Goal: Information Seeking & Learning: Learn about a topic

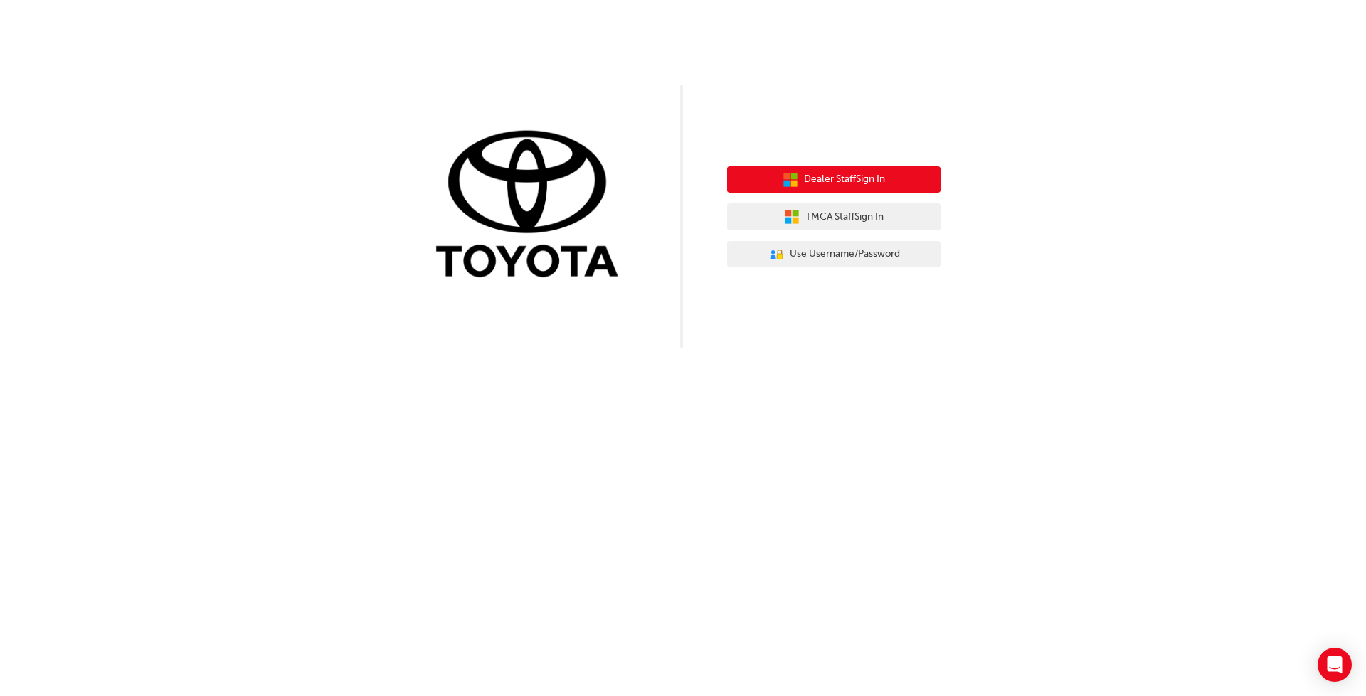
click at [876, 179] on span "Dealer Staff Sign In" at bounding box center [844, 179] width 81 height 16
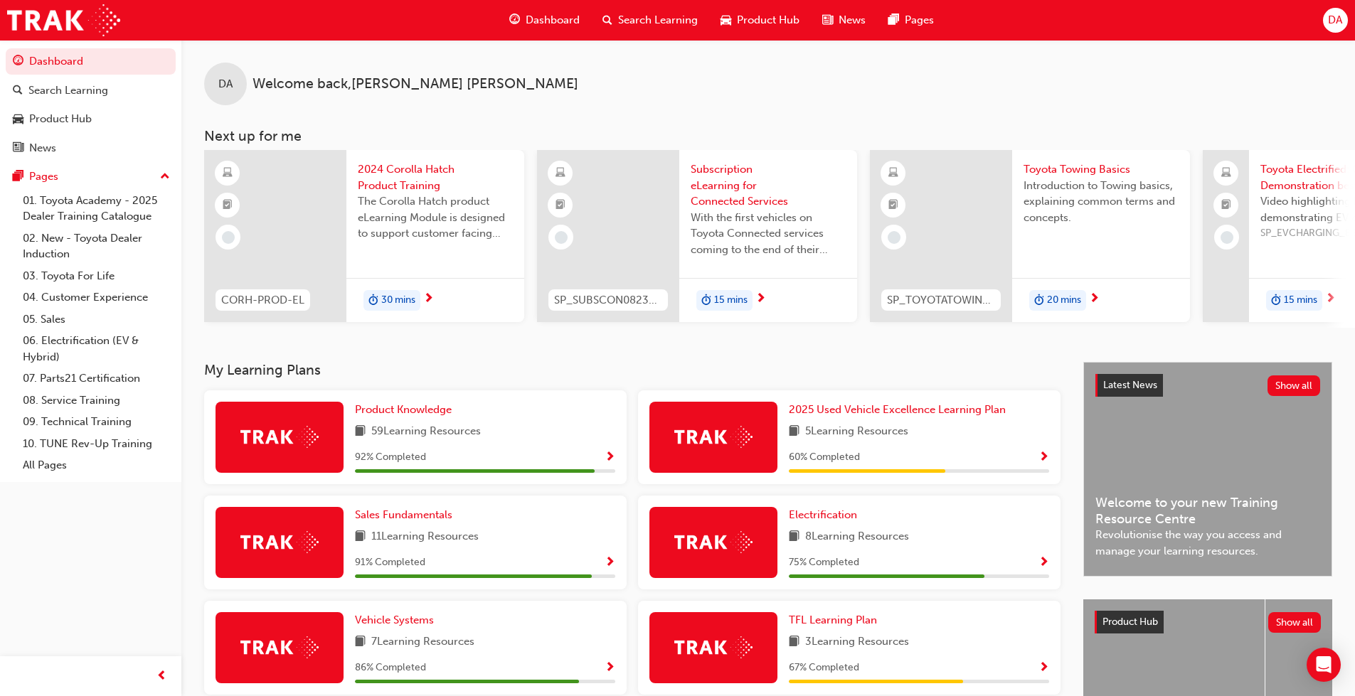
click at [646, 16] on span "Search Learning" at bounding box center [658, 20] width 80 height 16
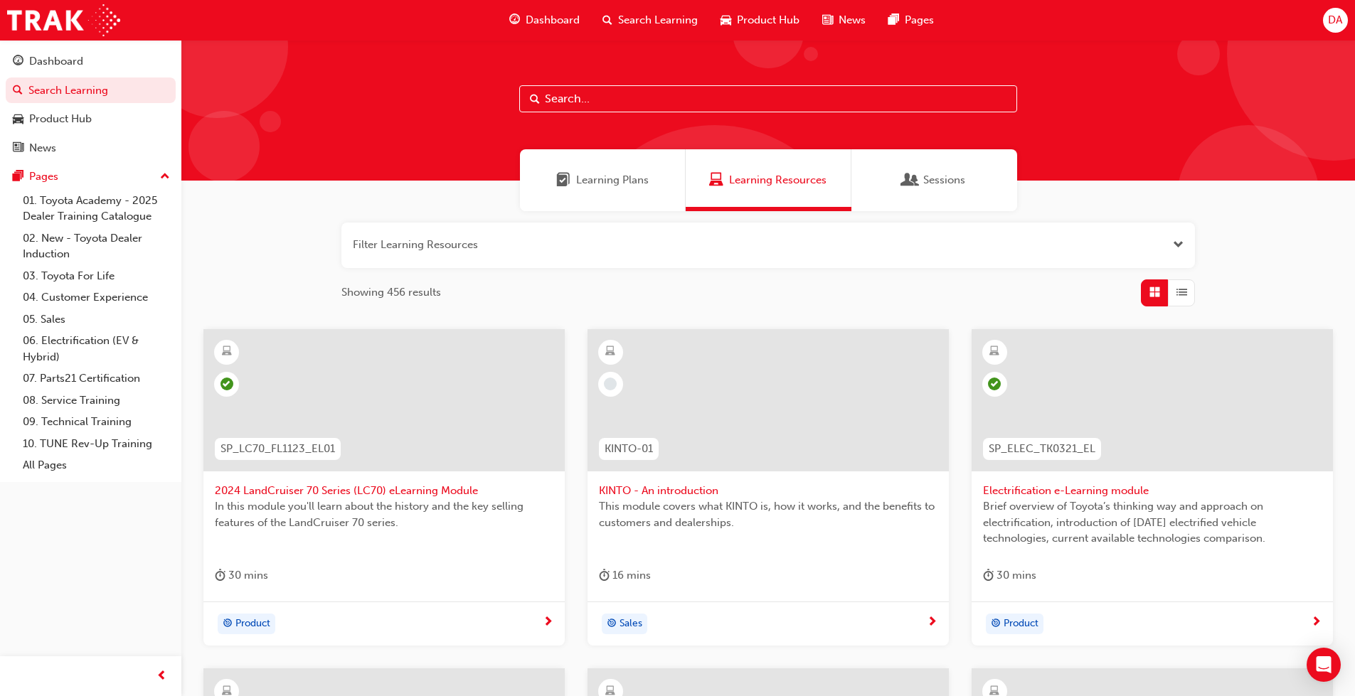
click at [607, 105] on input "text" at bounding box center [768, 98] width 498 height 27
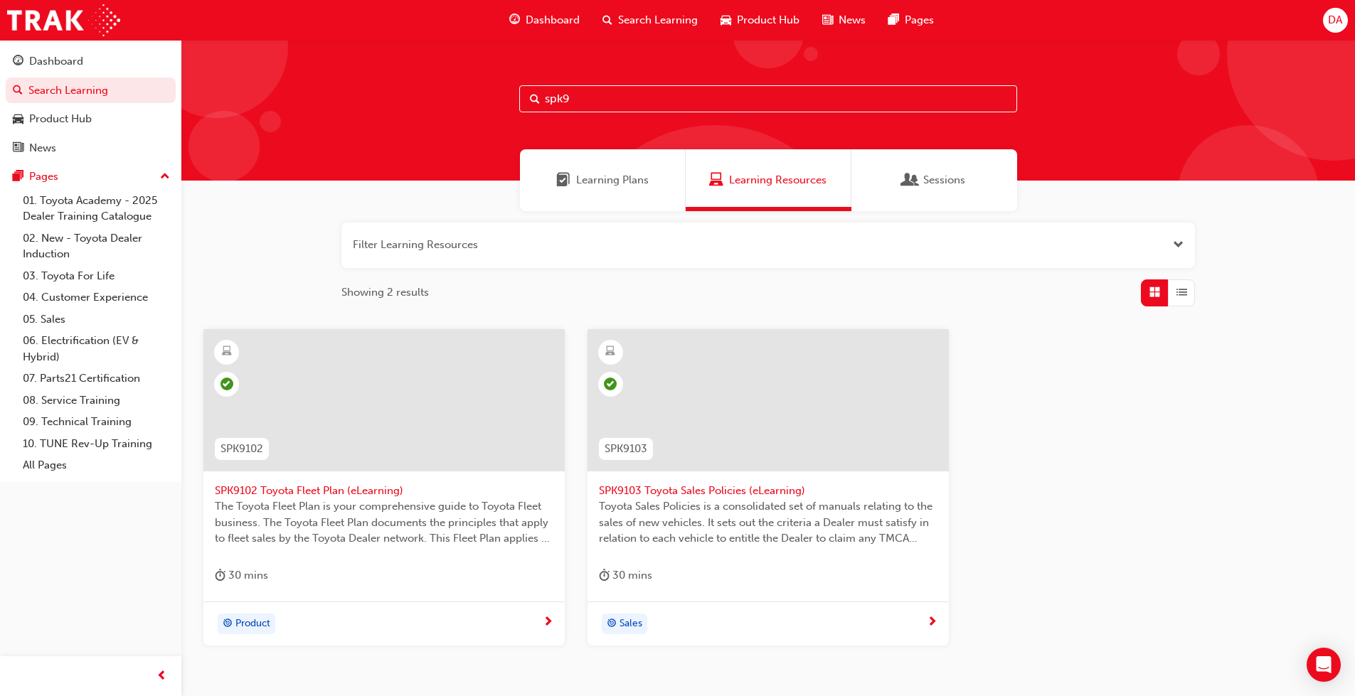
type input "spk9"
click at [410, 421] on div at bounding box center [383, 400] width 361 height 142
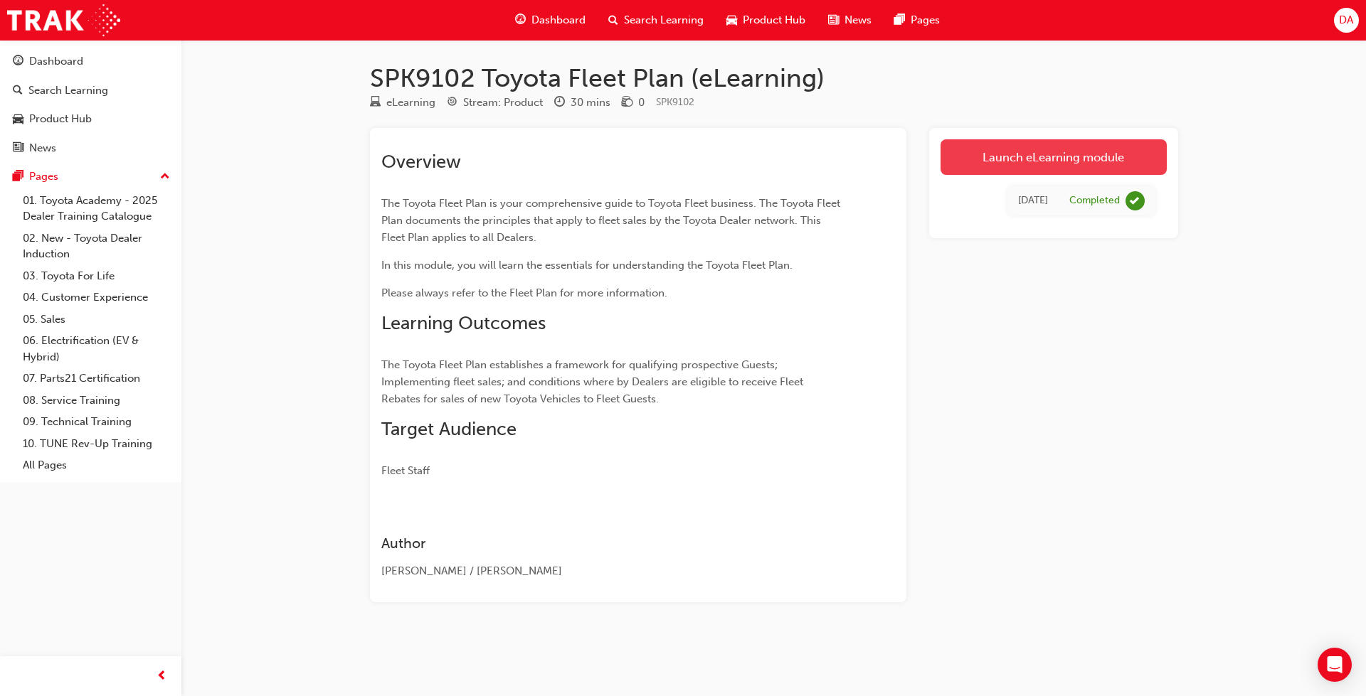
click at [1023, 158] on link "Launch eLearning module" at bounding box center [1053, 157] width 226 height 36
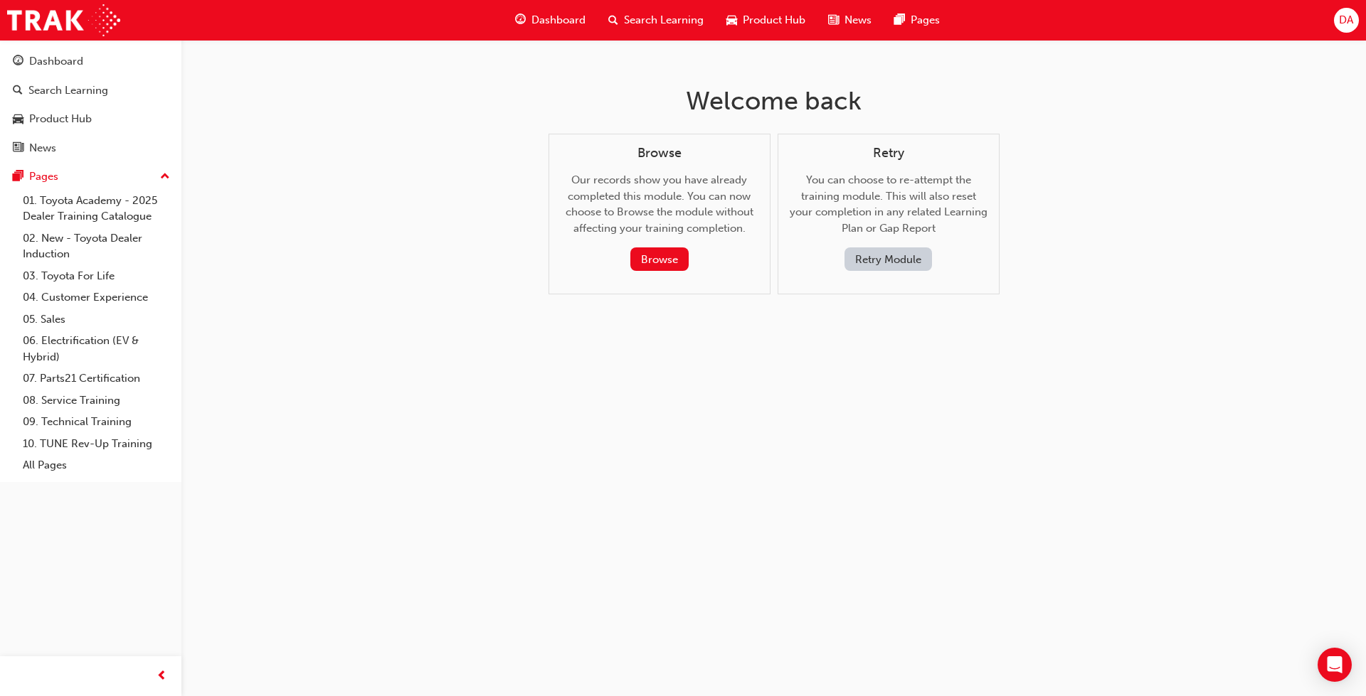
click at [901, 262] on button "Retry Module" at bounding box center [887, 259] width 87 height 23
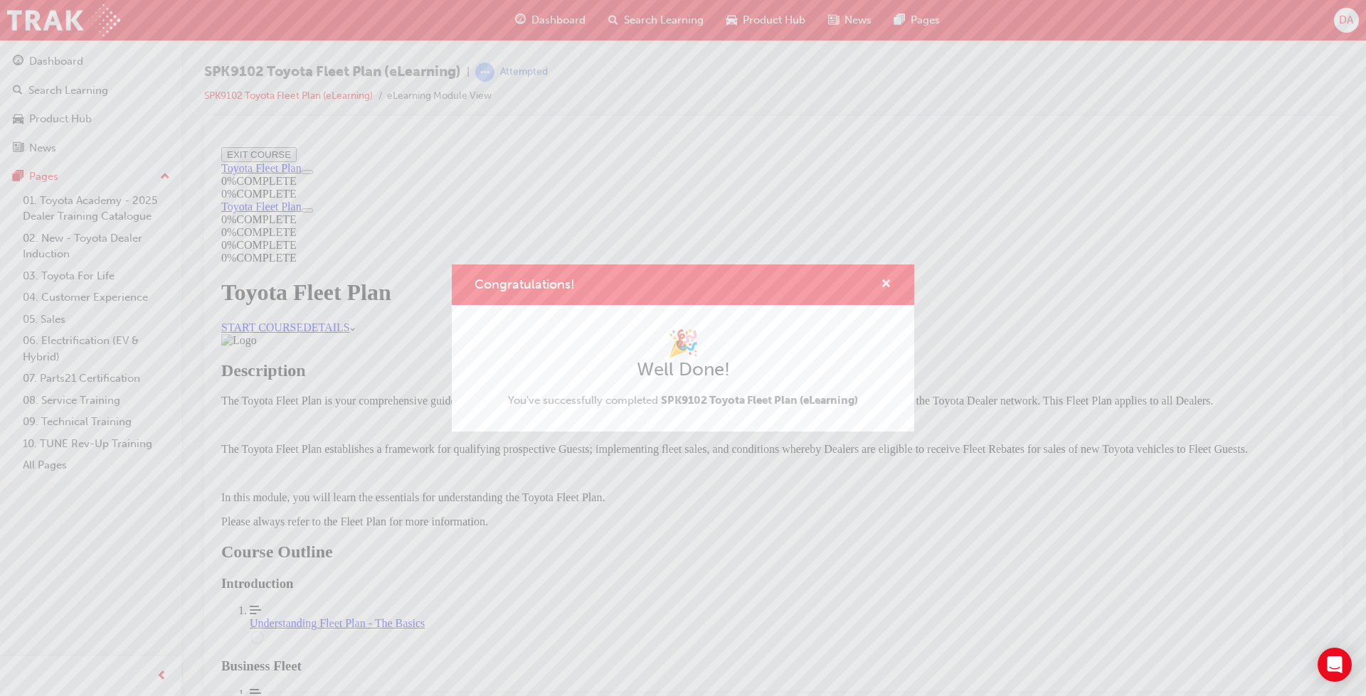
click at [885, 282] on span "cross-icon" at bounding box center [886, 285] width 11 height 13
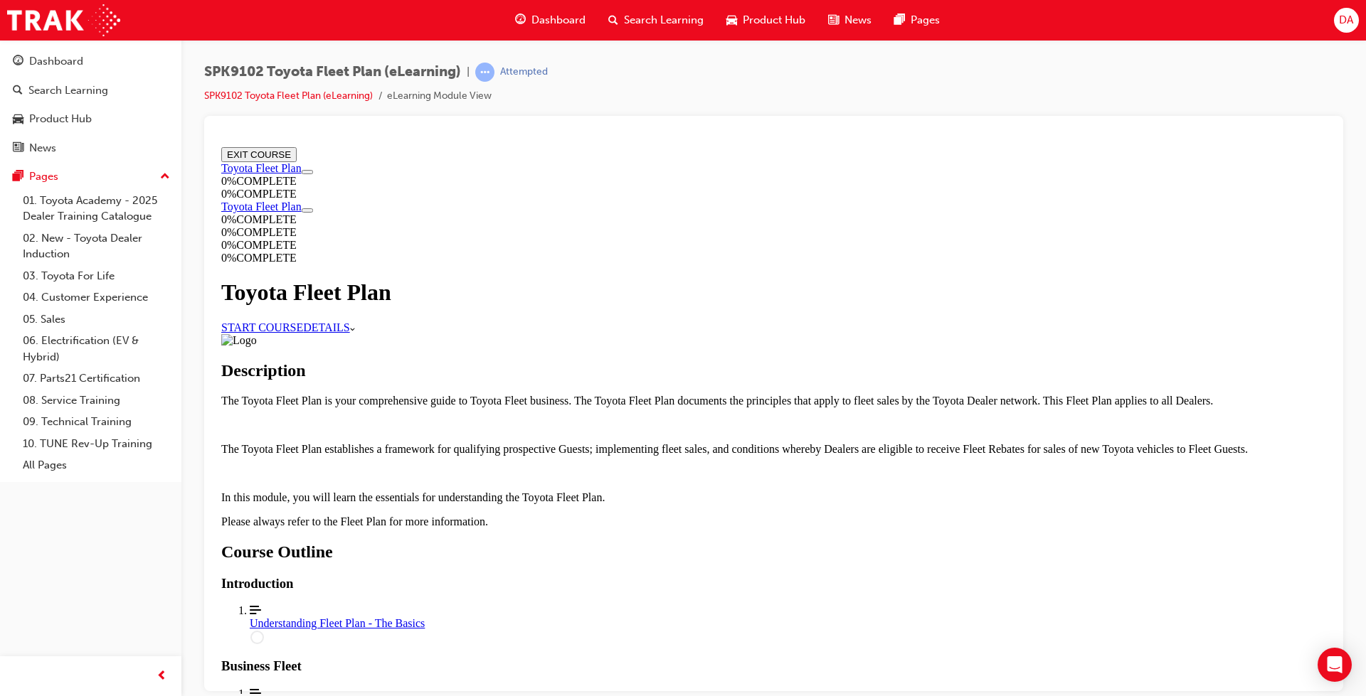
drag, startPoint x: 596, startPoint y: 310, endPoint x: 664, endPoint y: 361, distance: 85.4
click at [303, 321] on link "START COURSE" at bounding box center [262, 327] width 82 height 12
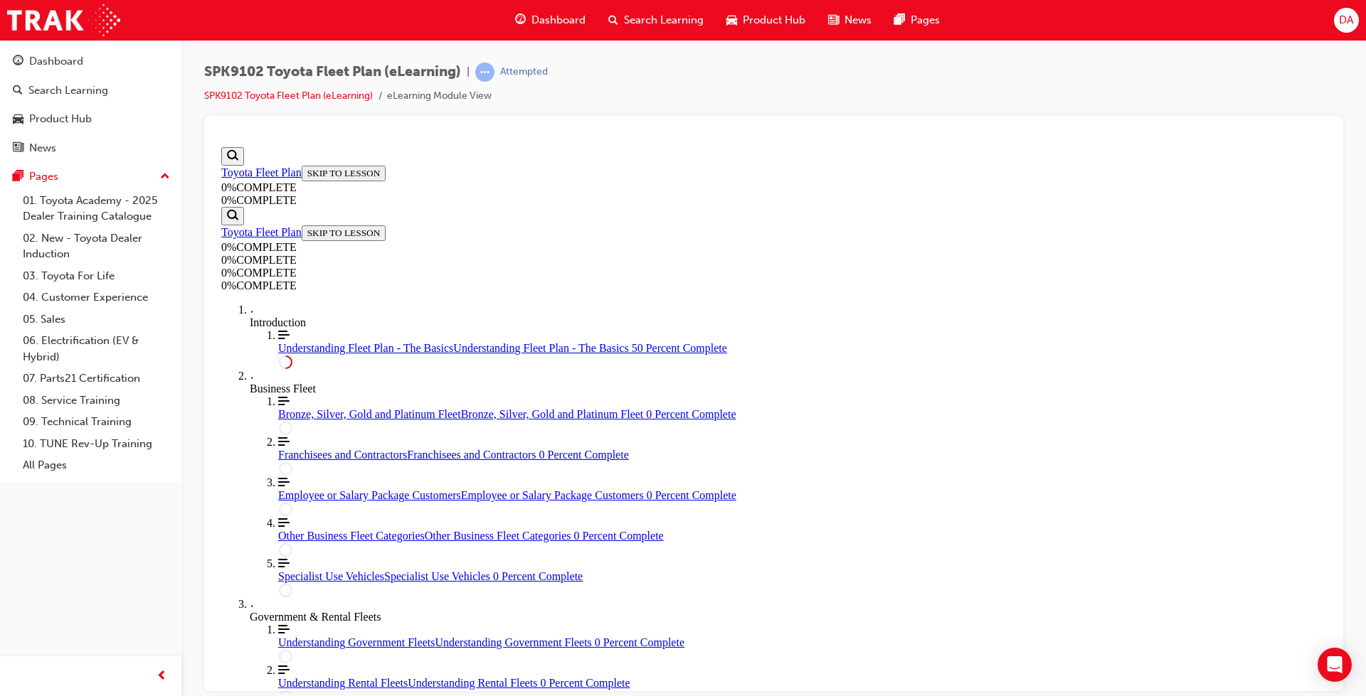
scroll to position [2347, 0]
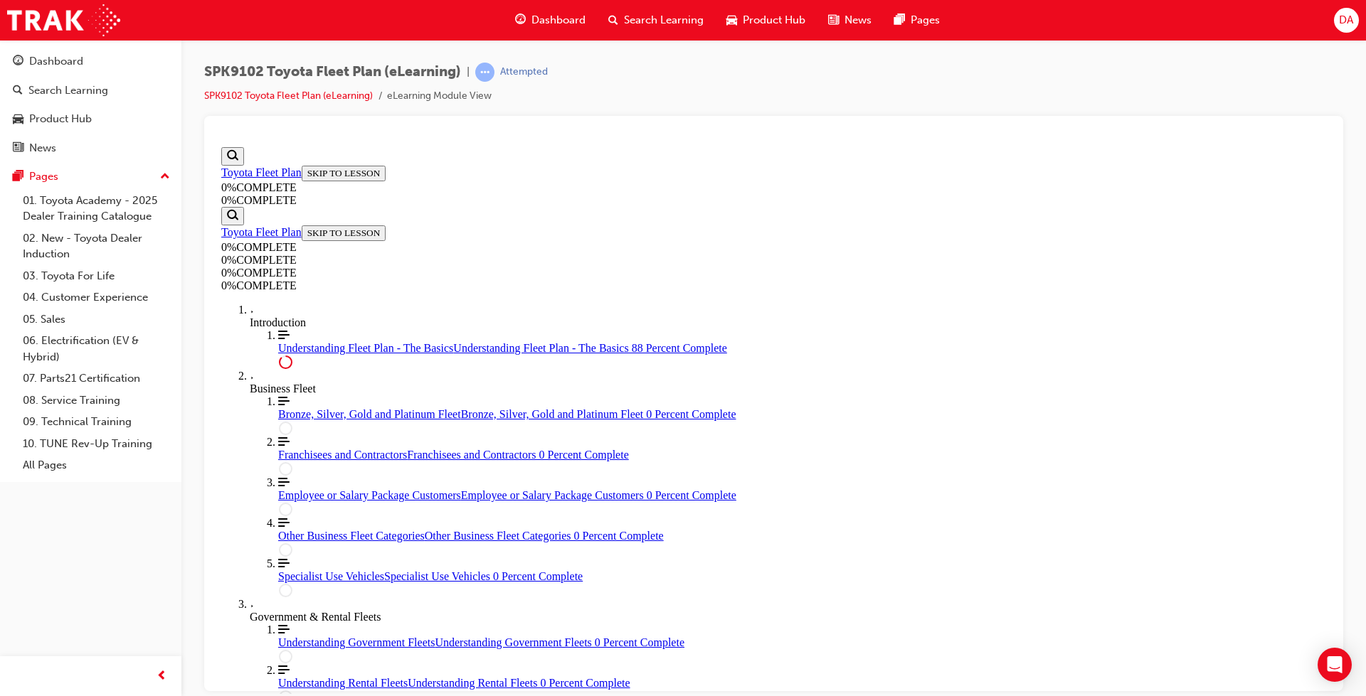
drag, startPoint x: 874, startPoint y: 584, endPoint x: 1004, endPoint y: 594, distance: 130.6
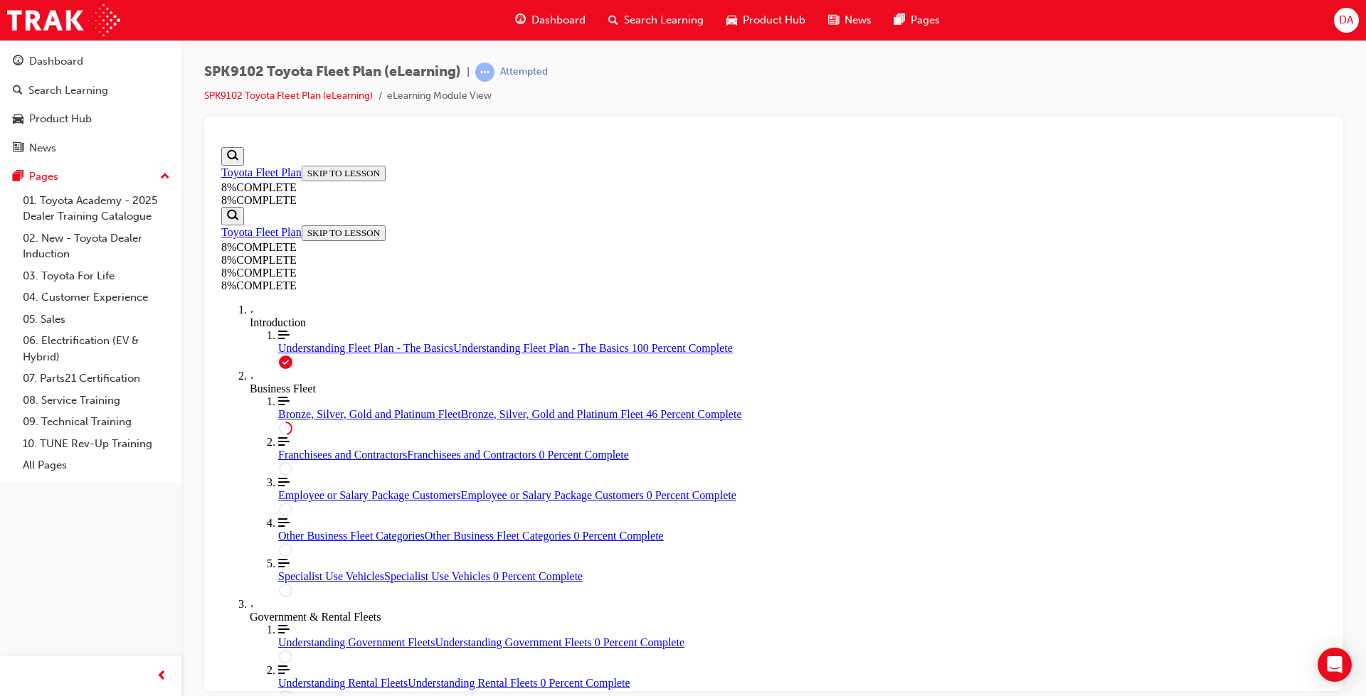
drag, startPoint x: 942, startPoint y: 323, endPoint x: 898, endPoint y: 527, distance: 208.9
drag, startPoint x: 758, startPoint y: 593, endPoint x: 802, endPoint y: 351, distance: 245.8
drag, startPoint x: 758, startPoint y: 492, endPoint x: 798, endPoint y: 573, distance: 91.3
drag, startPoint x: 721, startPoint y: 519, endPoint x: 763, endPoint y: 433, distance: 95.8
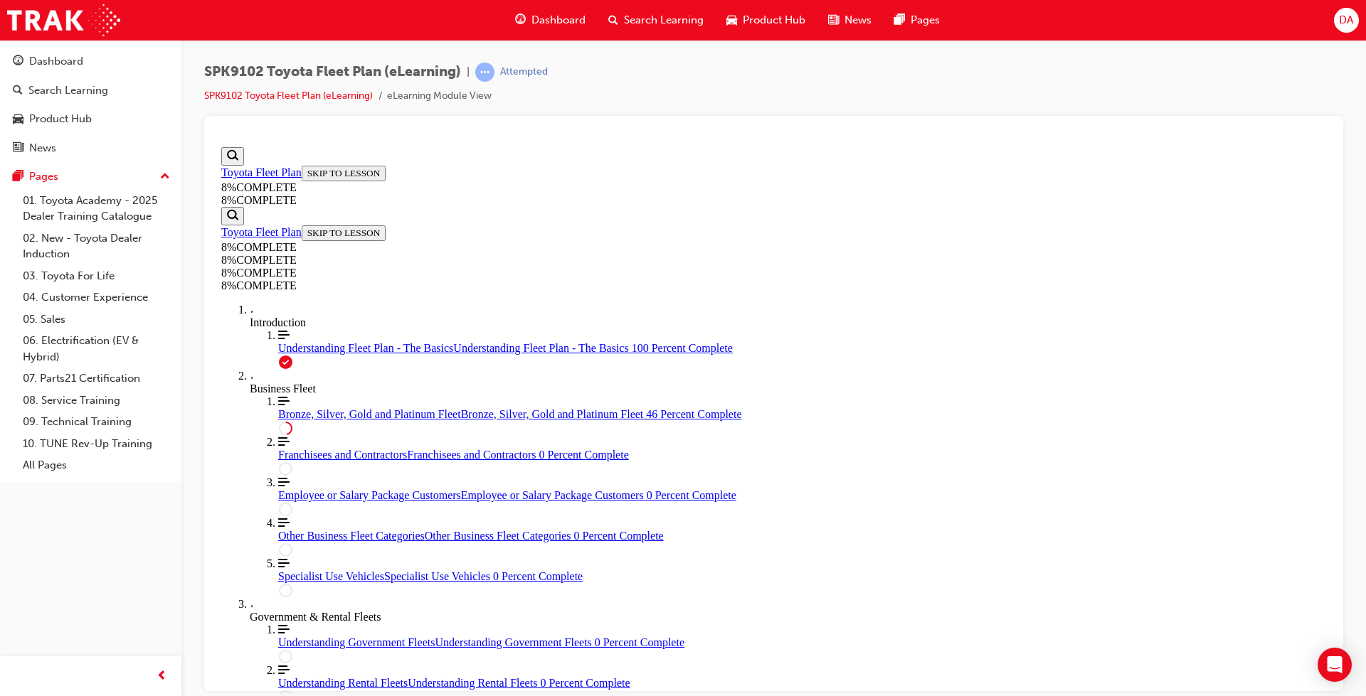
drag, startPoint x: 753, startPoint y: 497, endPoint x: 833, endPoint y: 503, distance: 80.6
drag, startPoint x: 795, startPoint y: 511, endPoint x: 838, endPoint y: 585, distance: 85.2
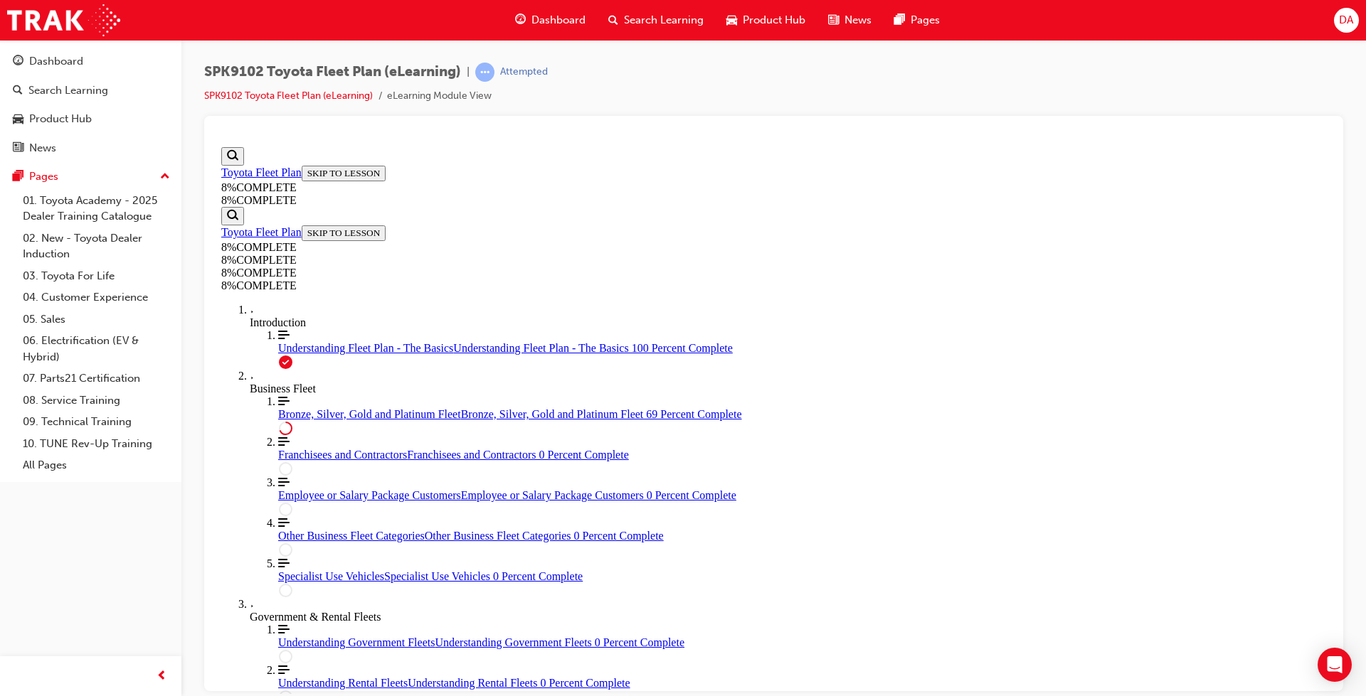
drag, startPoint x: 763, startPoint y: 523, endPoint x: 803, endPoint y: 442, distance: 89.7
drag, startPoint x: 755, startPoint y: 589, endPoint x: 917, endPoint y: 592, distance: 162.2
drag, startPoint x: 805, startPoint y: 437, endPoint x: 898, endPoint y: 444, distance: 92.7
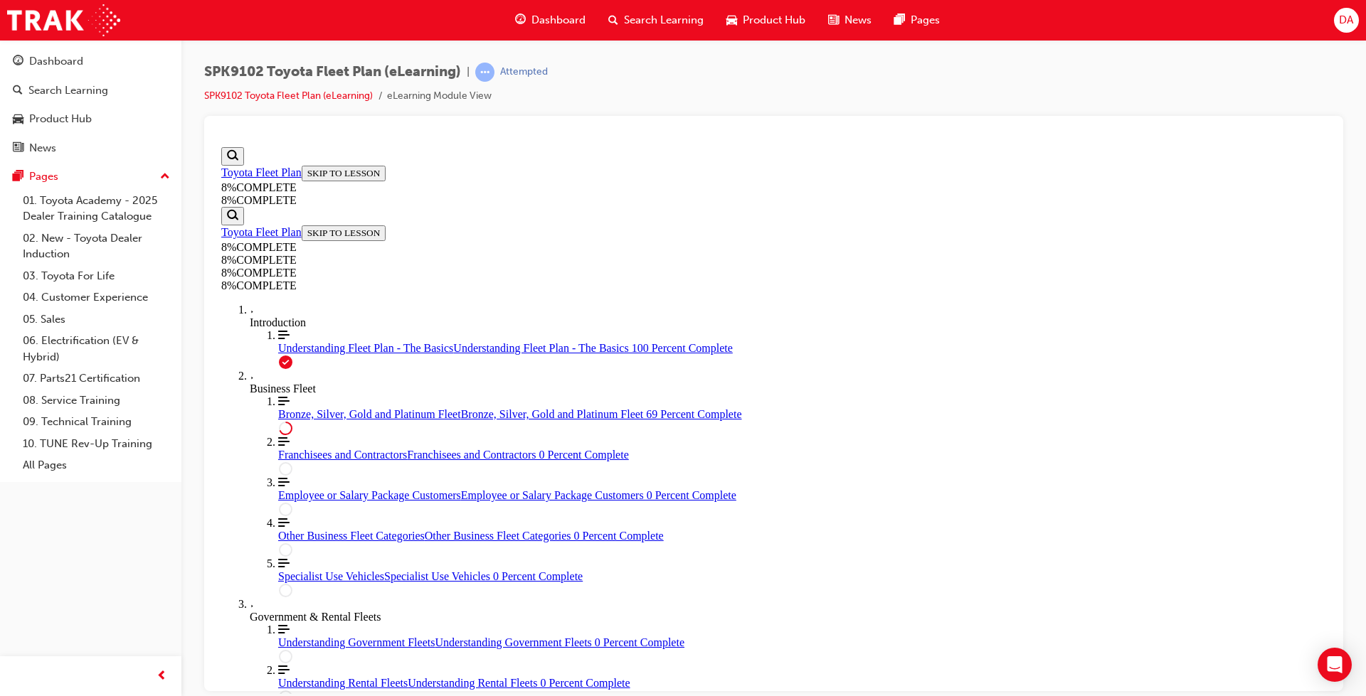
drag, startPoint x: 803, startPoint y: 519, endPoint x: 869, endPoint y: 400, distance: 136.0
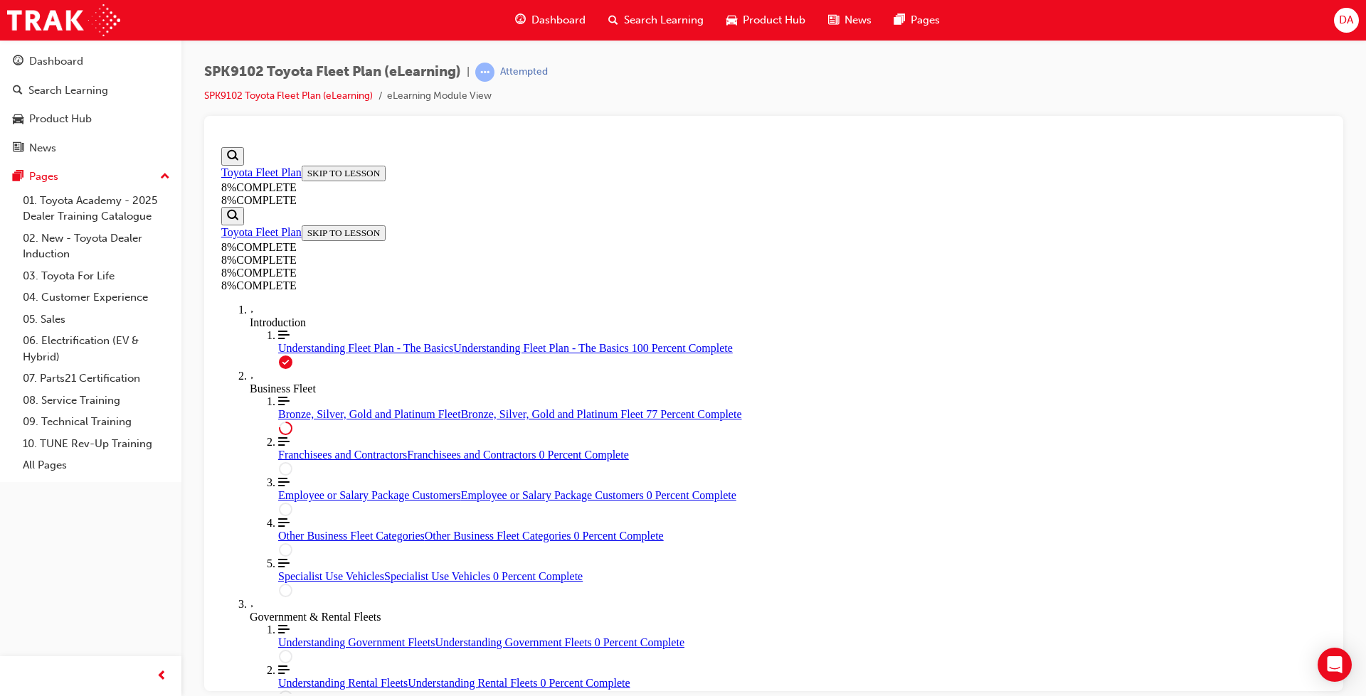
drag, startPoint x: 717, startPoint y: 314, endPoint x: 755, endPoint y: 245, distance: 78.6
drag, startPoint x: 680, startPoint y: 381, endPoint x: 739, endPoint y: 375, distance: 59.4
drag, startPoint x: 755, startPoint y: 320, endPoint x: 827, endPoint y: 272, distance: 87.2
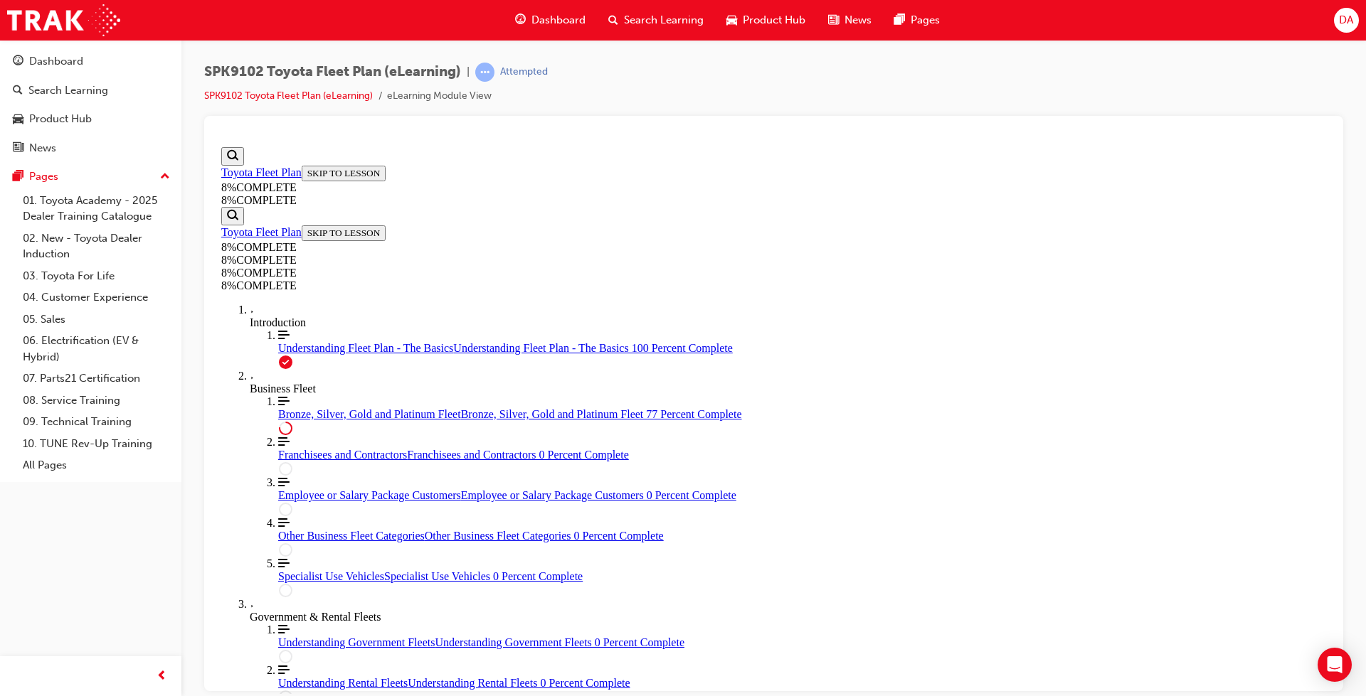
drag, startPoint x: 811, startPoint y: 181, endPoint x: 876, endPoint y: 189, distance: 65.9
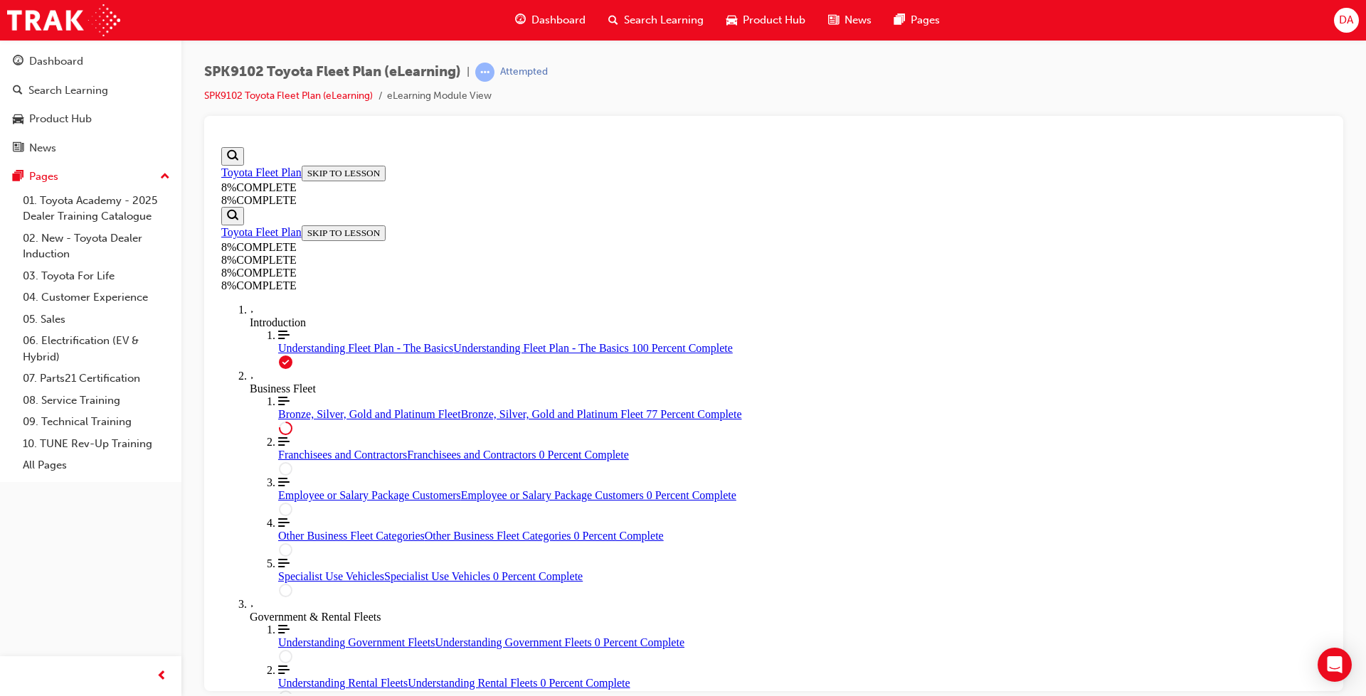
drag, startPoint x: 680, startPoint y: 520, endPoint x: 755, endPoint y: 531, distance: 76.3
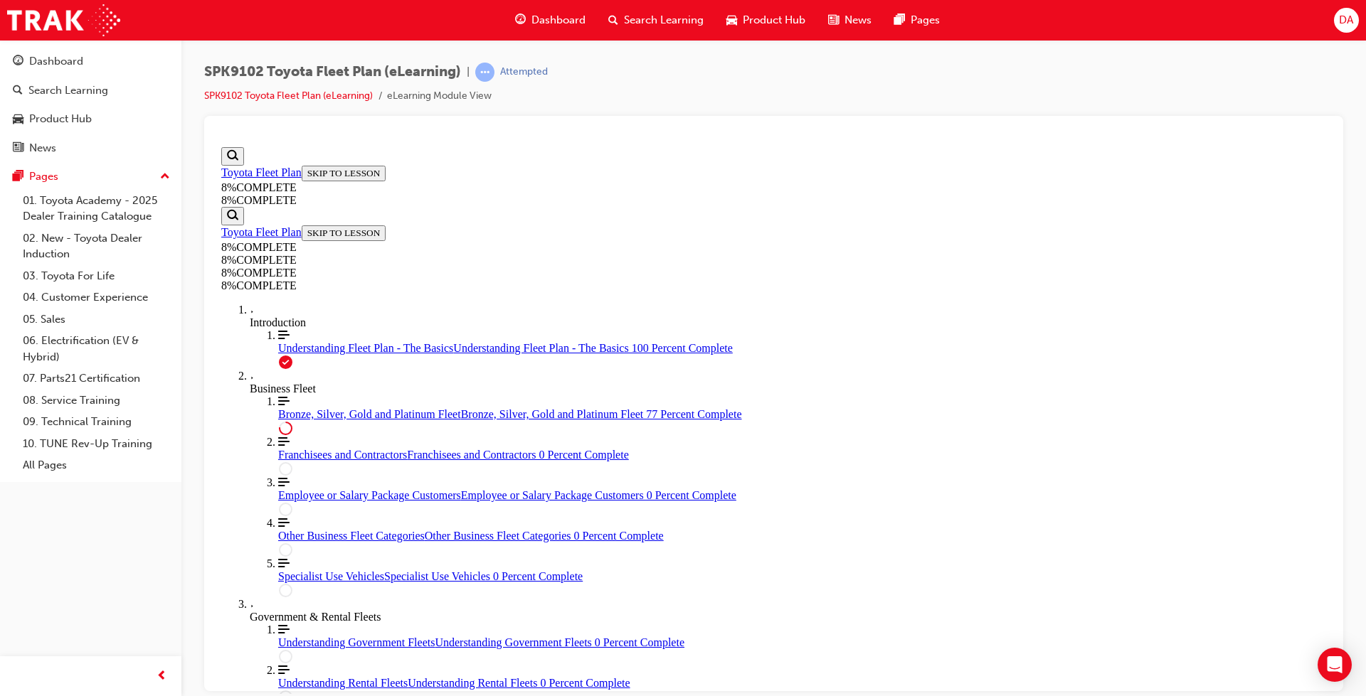
drag, startPoint x: 709, startPoint y: 386, endPoint x: 815, endPoint y: 420, distance: 111.6
drag, startPoint x: 733, startPoint y: 614, endPoint x: 777, endPoint y: 466, distance: 154.2
drag, startPoint x: 709, startPoint y: 571, endPoint x: 889, endPoint y: 588, distance: 180.7
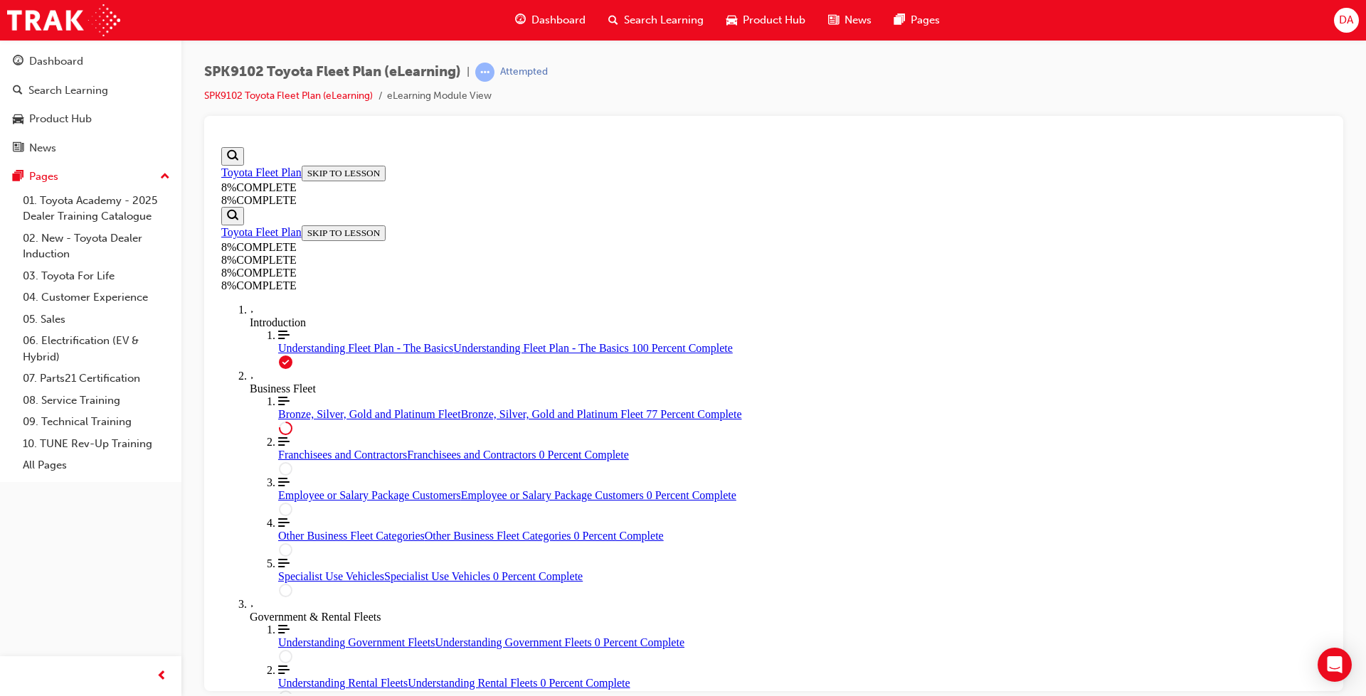
drag, startPoint x: 785, startPoint y: 462, endPoint x: 831, endPoint y: 600, distance: 146.2
drag, startPoint x: 737, startPoint y: 483, endPoint x: 884, endPoint y: 489, distance: 147.4
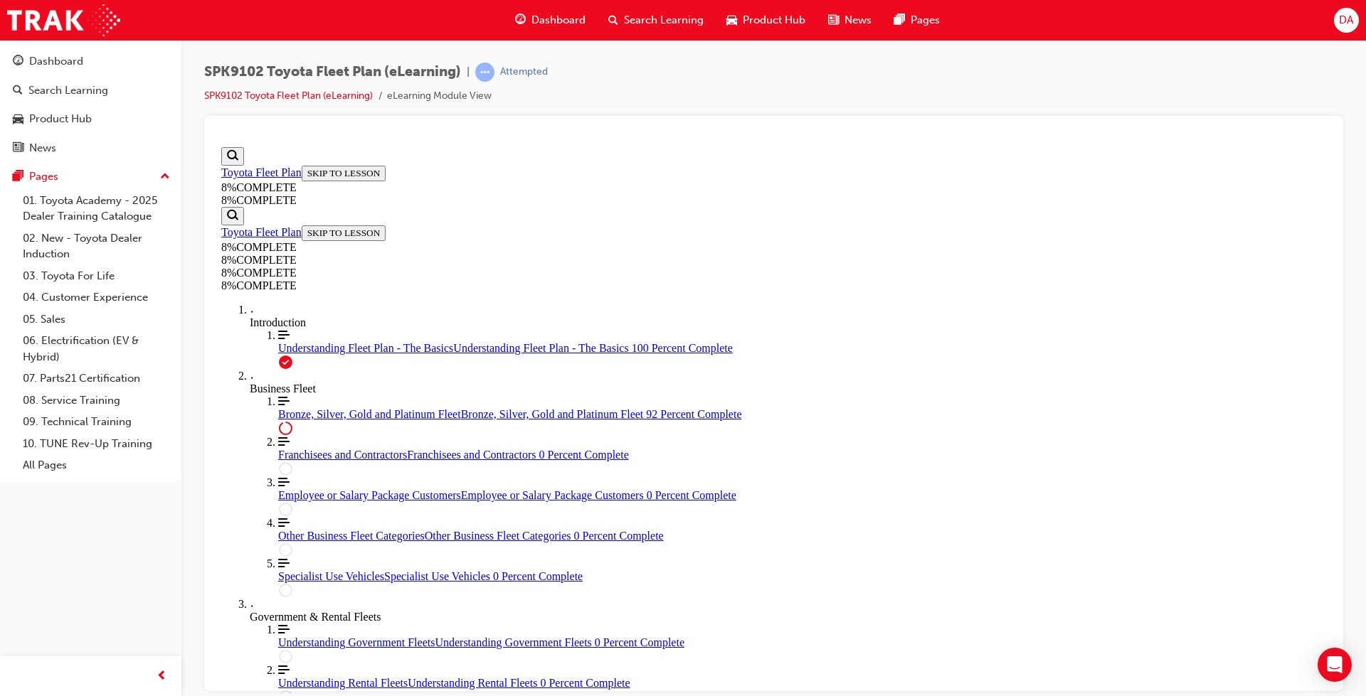
drag, startPoint x: 780, startPoint y: 529, endPoint x: 908, endPoint y: 543, distance: 128.0
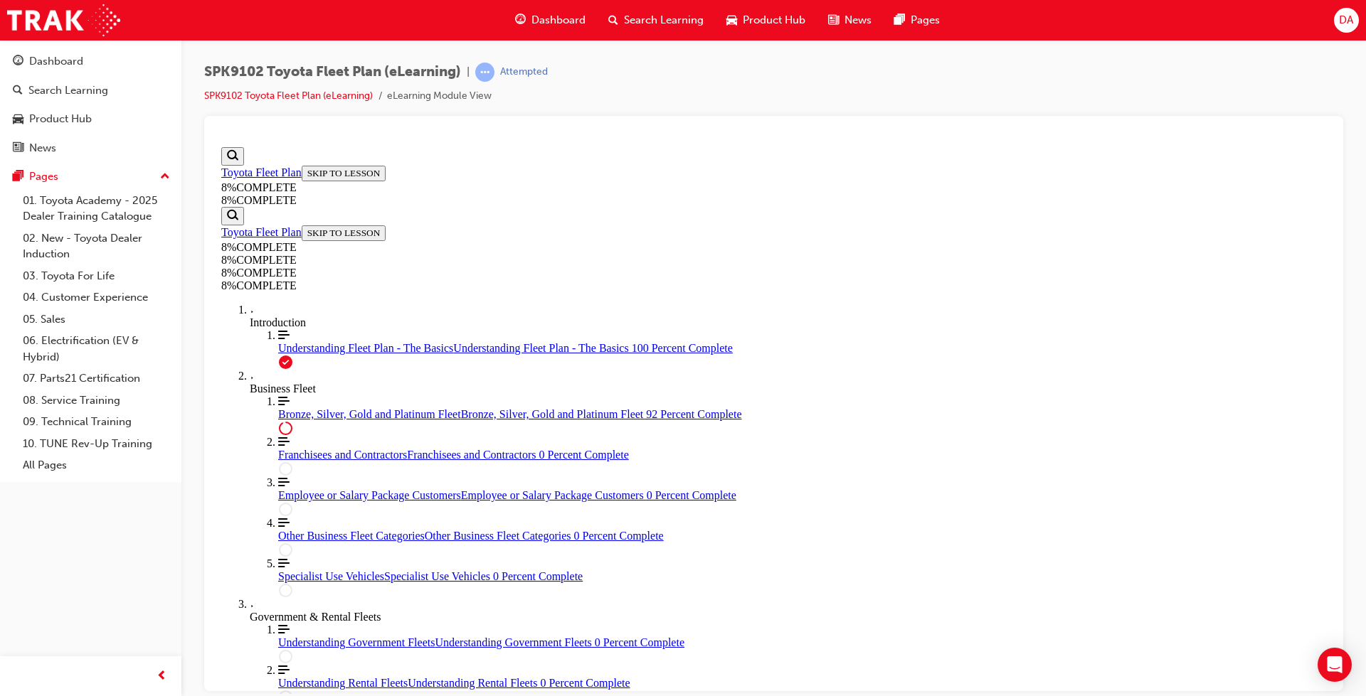
drag, startPoint x: 769, startPoint y: 251, endPoint x: 777, endPoint y: 256, distance: 9.3
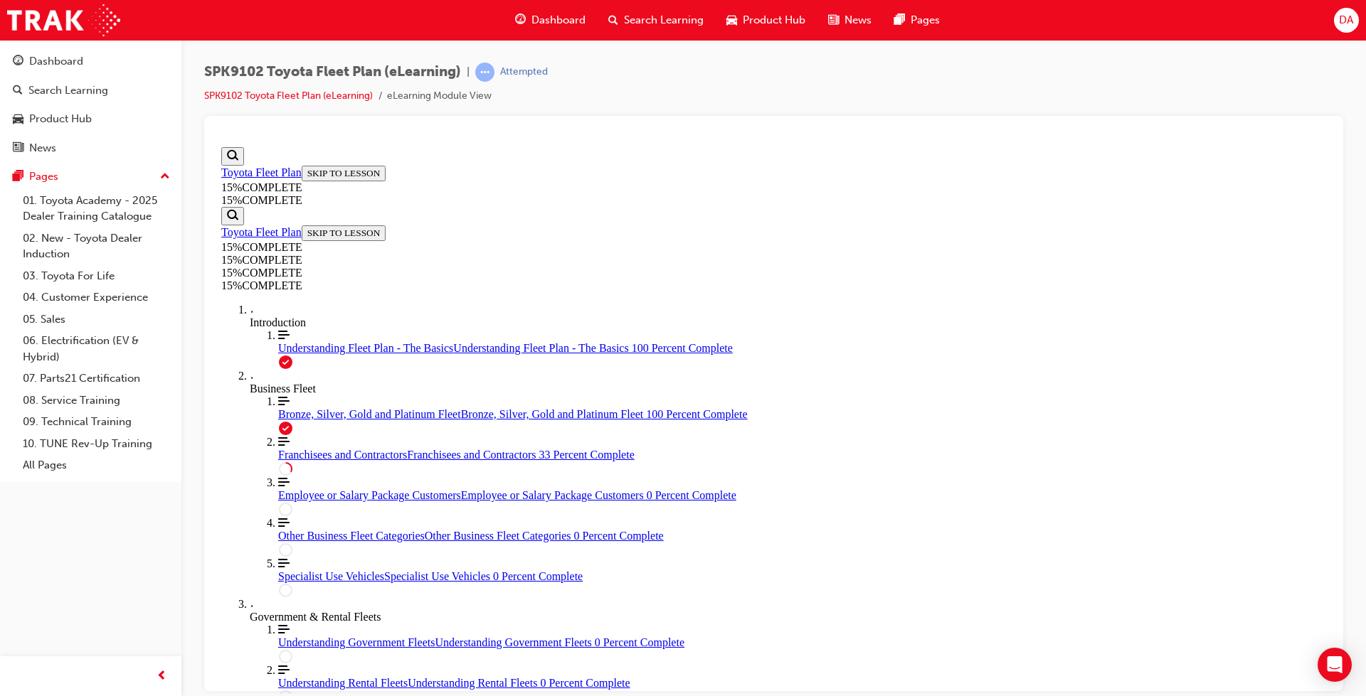
scroll to position [476, 0]
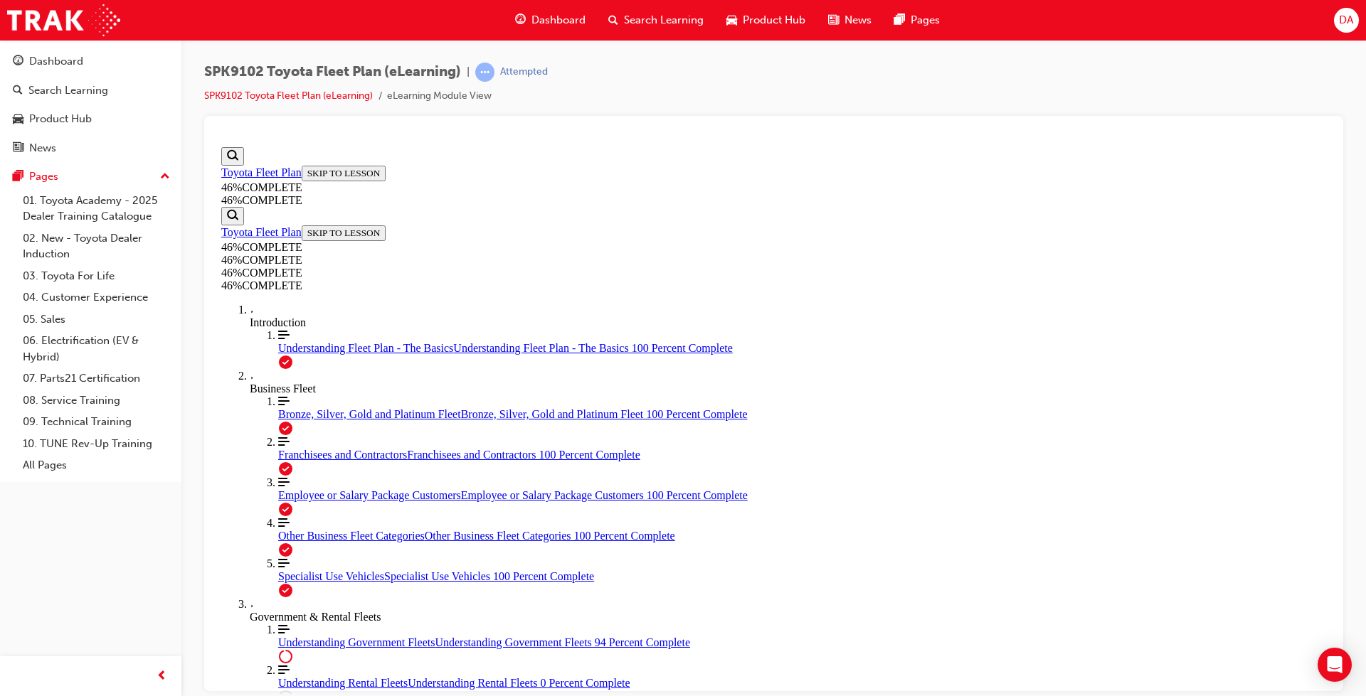
scroll to position [4153, 0]
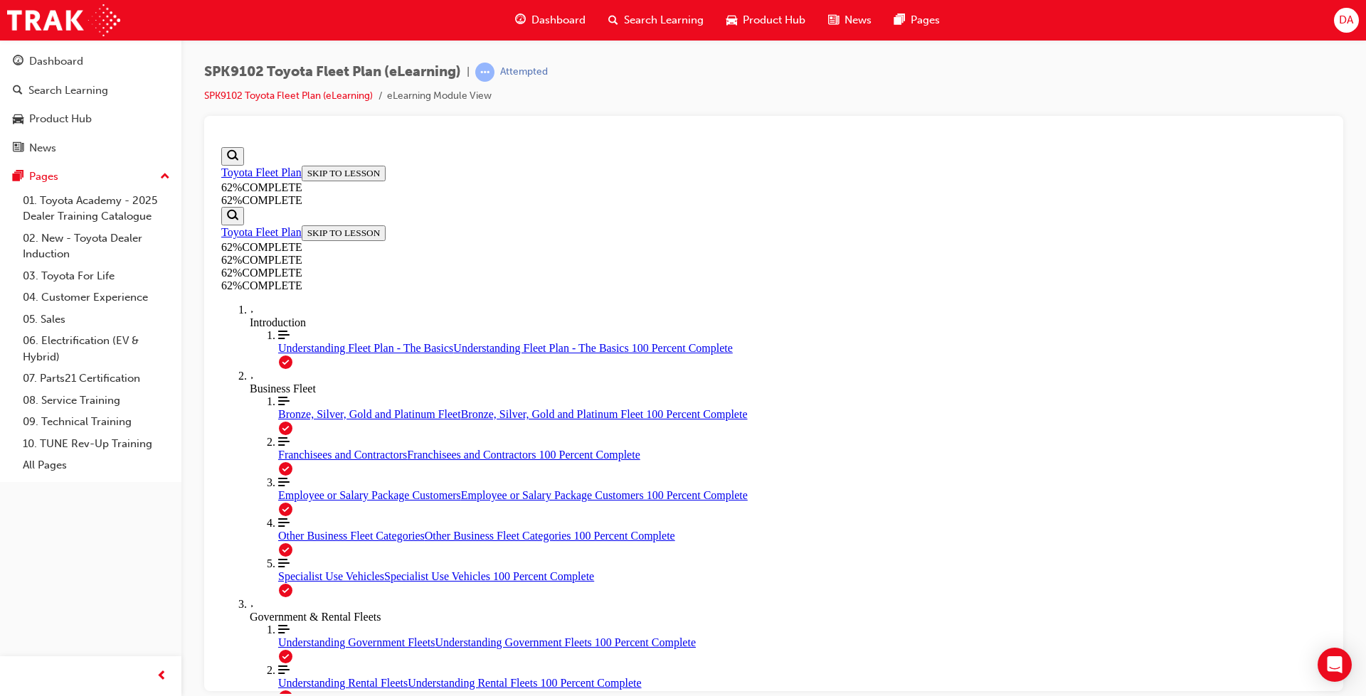
click button "START More Caret pointing down"
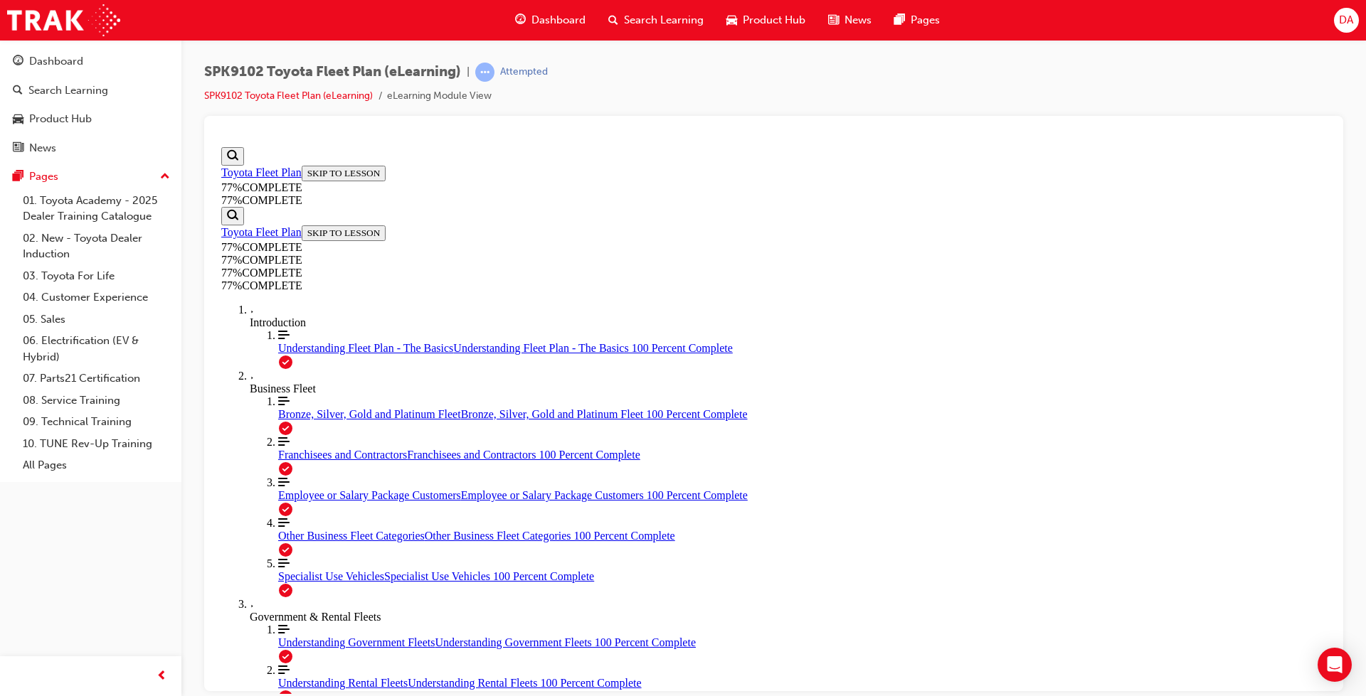
scroll to position [1615, 0]
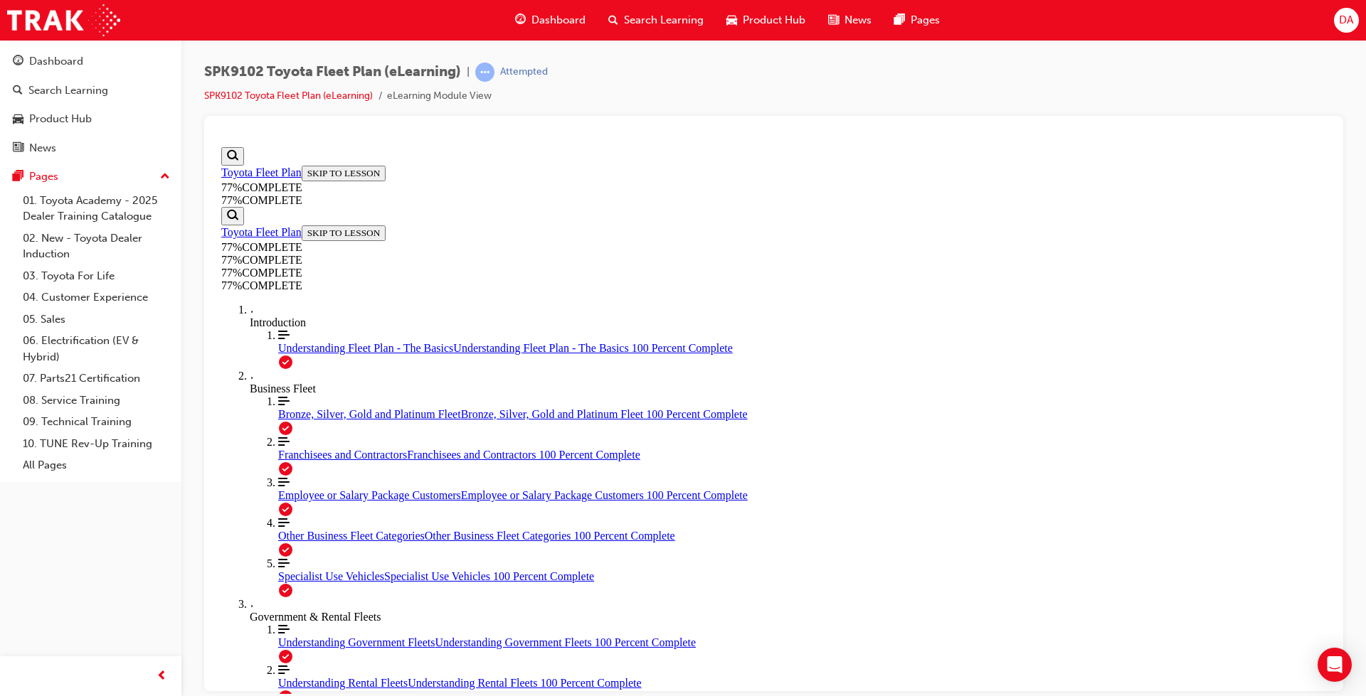
scroll to position [2820, 0]
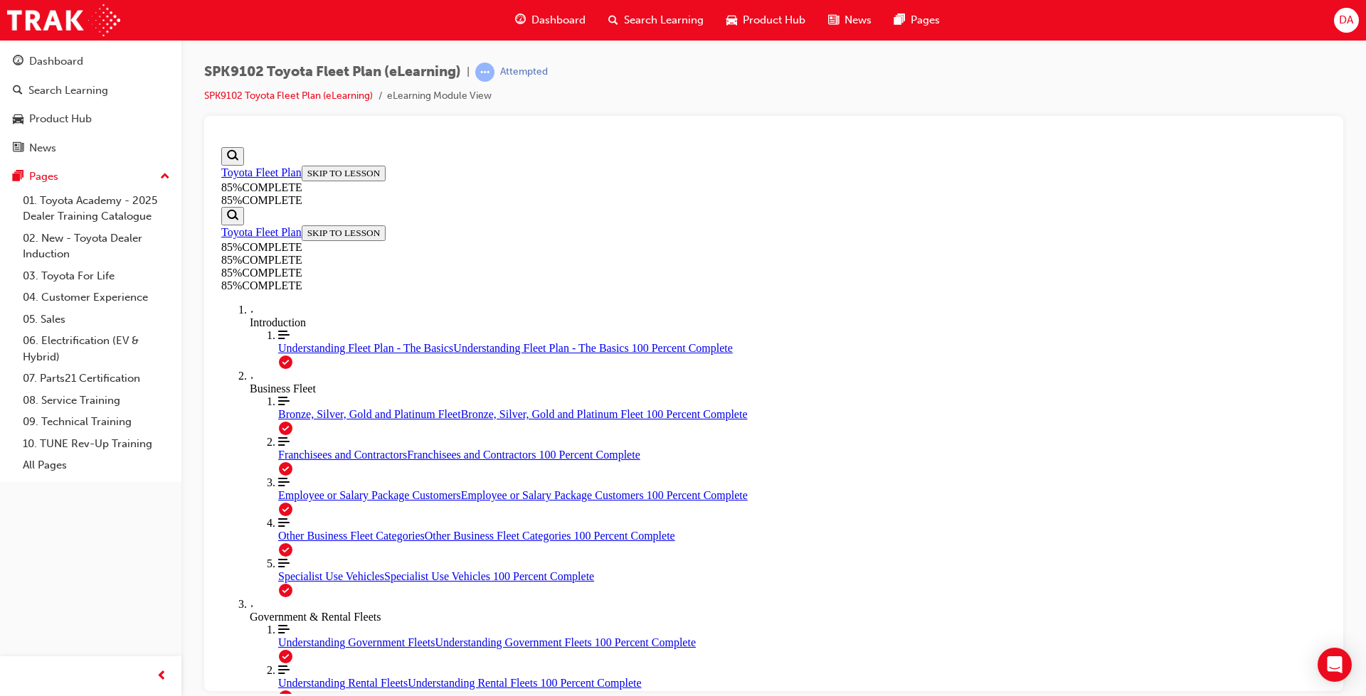
drag, startPoint x: 869, startPoint y: 672, endPoint x: 871, endPoint y: 664, distance: 8.0
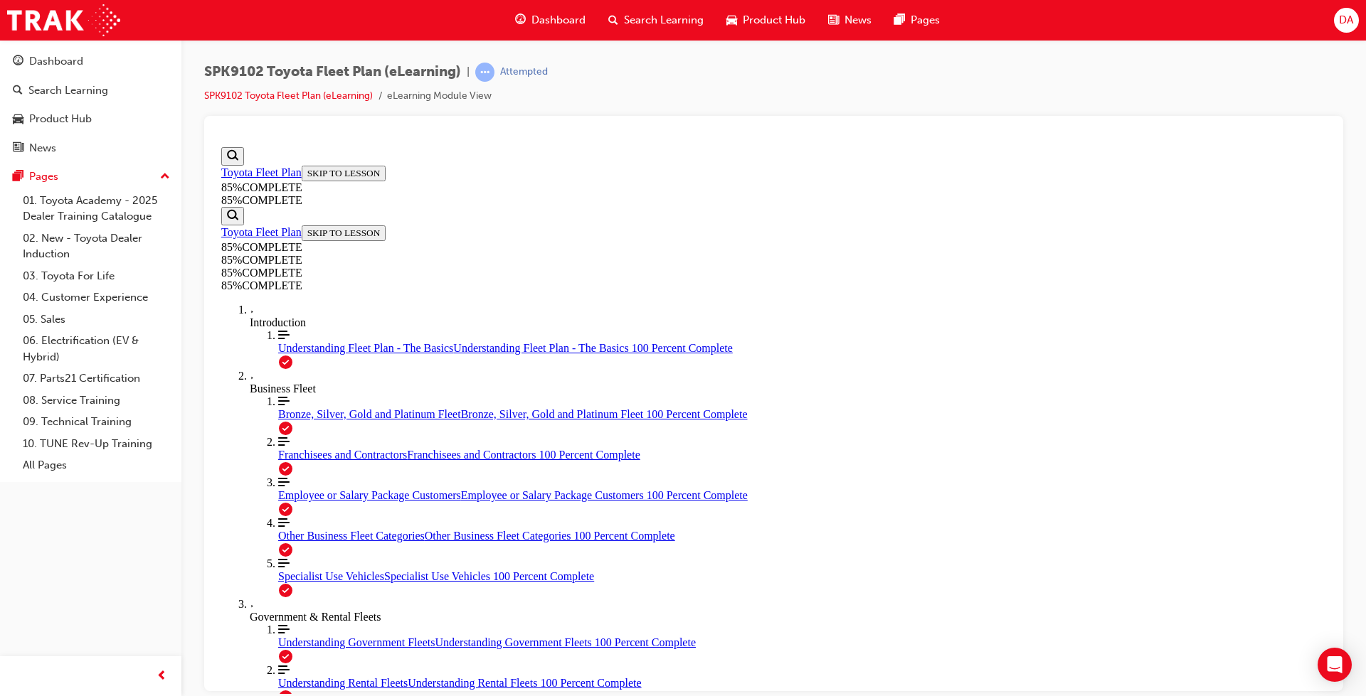
drag, startPoint x: 864, startPoint y: 582, endPoint x: 875, endPoint y: 582, distance: 10.7
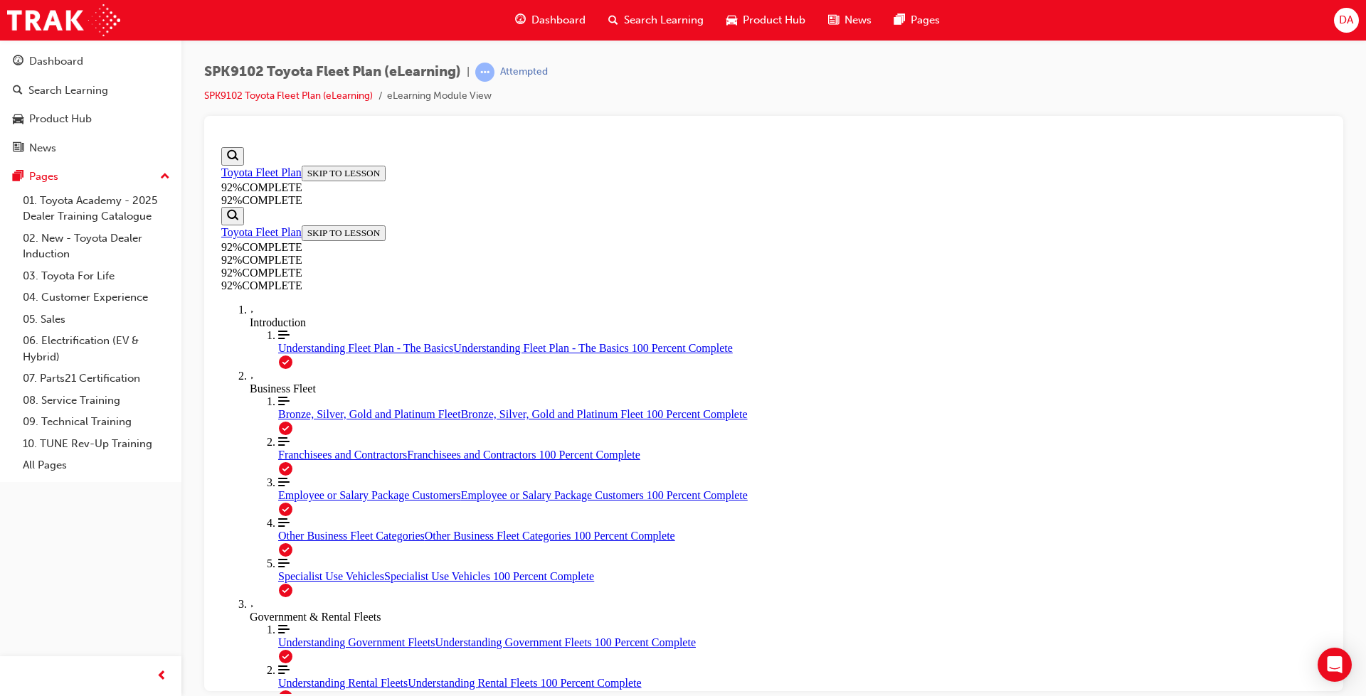
scroll to position [167, 0]
drag, startPoint x: 929, startPoint y: 590, endPoint x: 851, endPoint y: 585, distance: 77.7
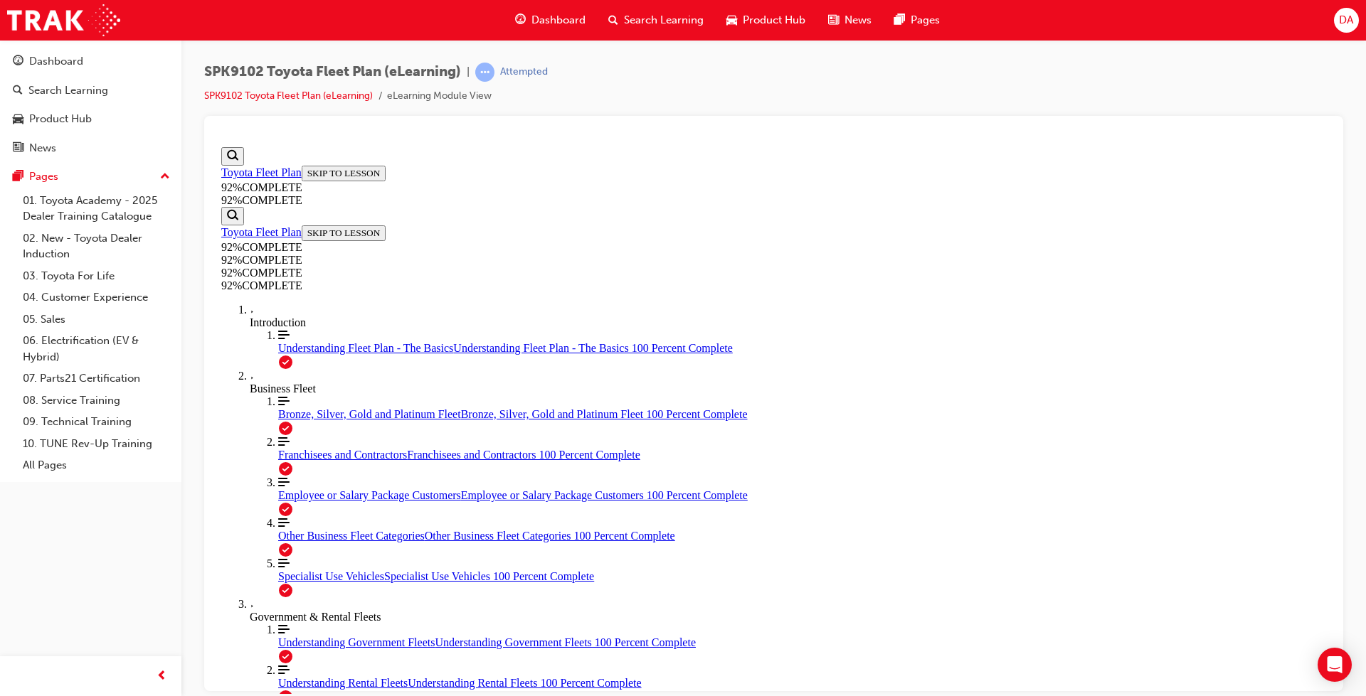
drag, startPoint x: 820, startPoint y: 586, endPoint x: 876, endPoint y: 588, distance: 55.5
drag, startPoint x: 785, startPoint y: 541, endPoint x: 823, endPoint y: 473, distance: 77.4
drag, startPoint x: 740, startPoint y: 518, endPoint x: 827, endPoint y: 529, distance: 87.5
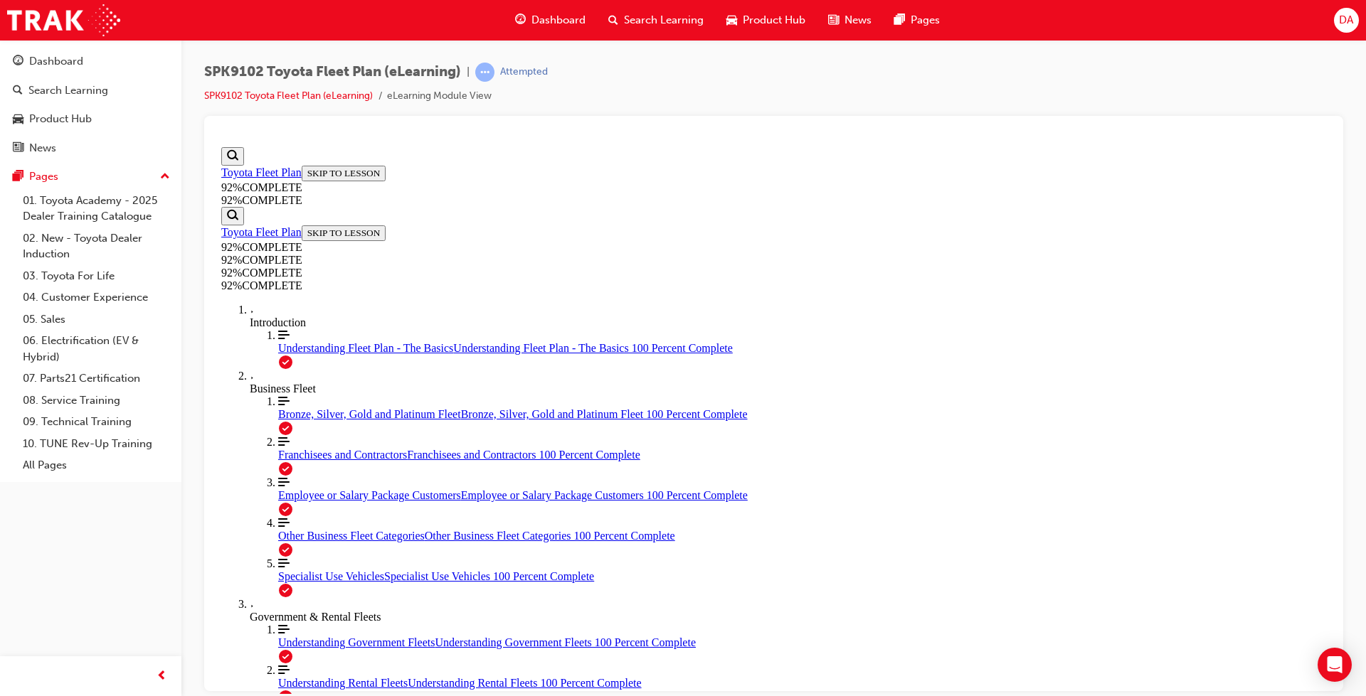
drag, startPoint x: 884, startPoint y: 643, endPoint x: 907, endPoint y: 636, distance: 23.8
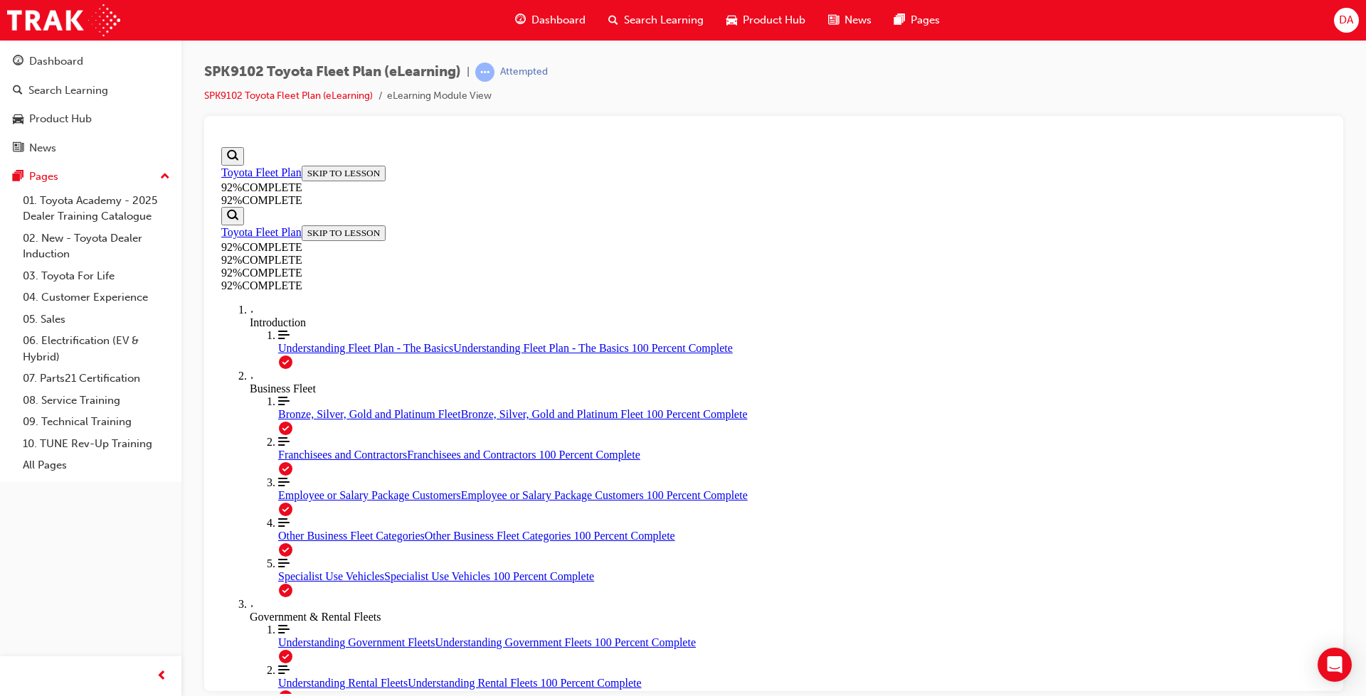
scroll to position [257, 0]
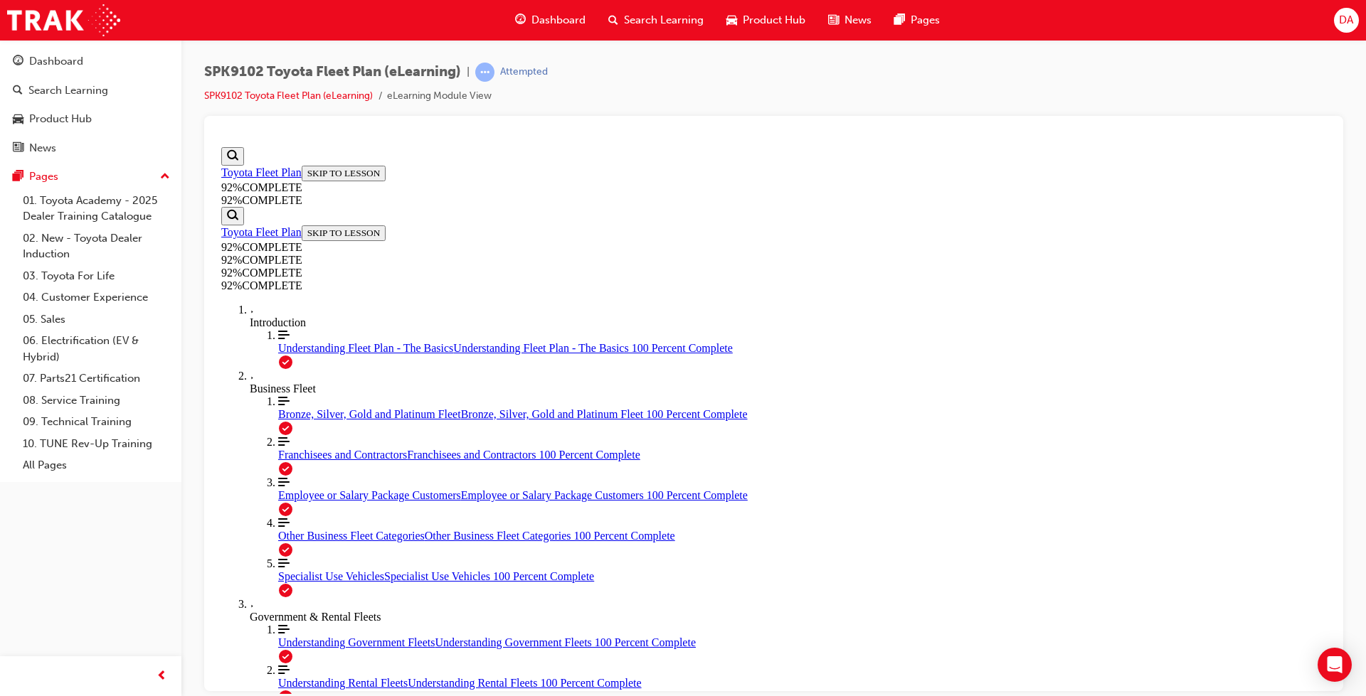
scroll to position [257, 0]
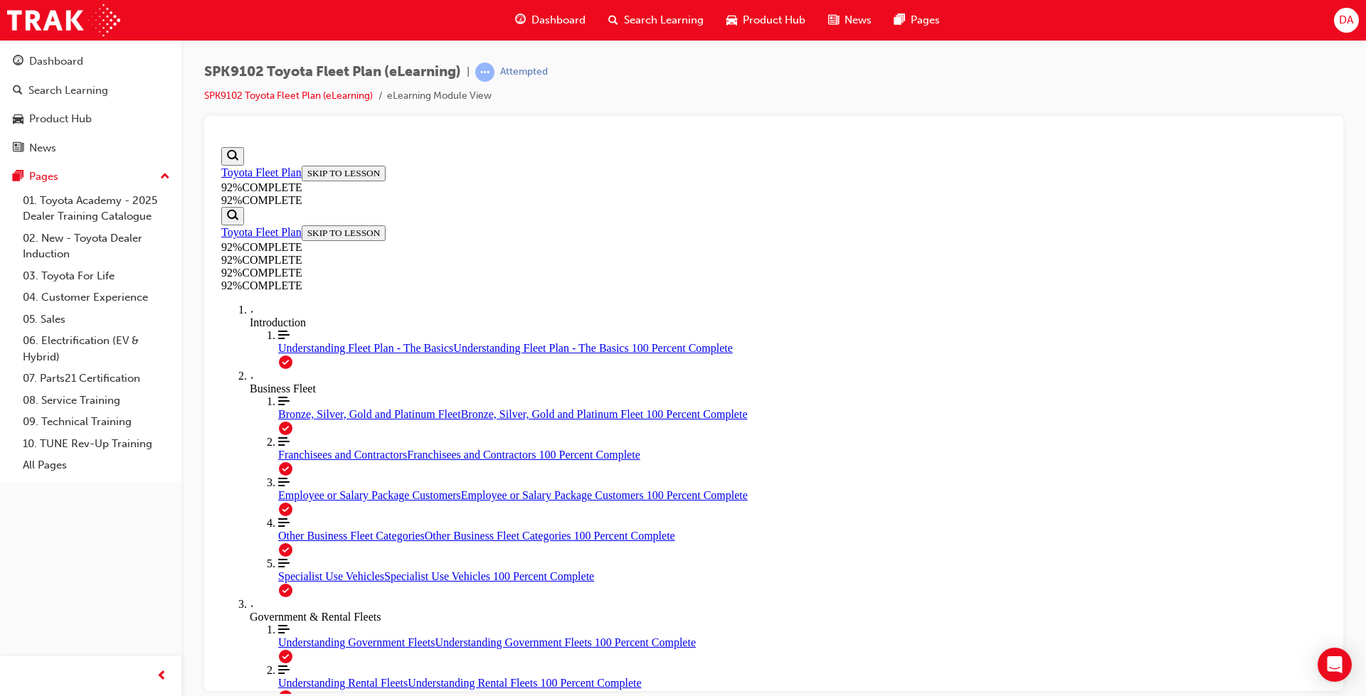
scroll to position [298, 0]
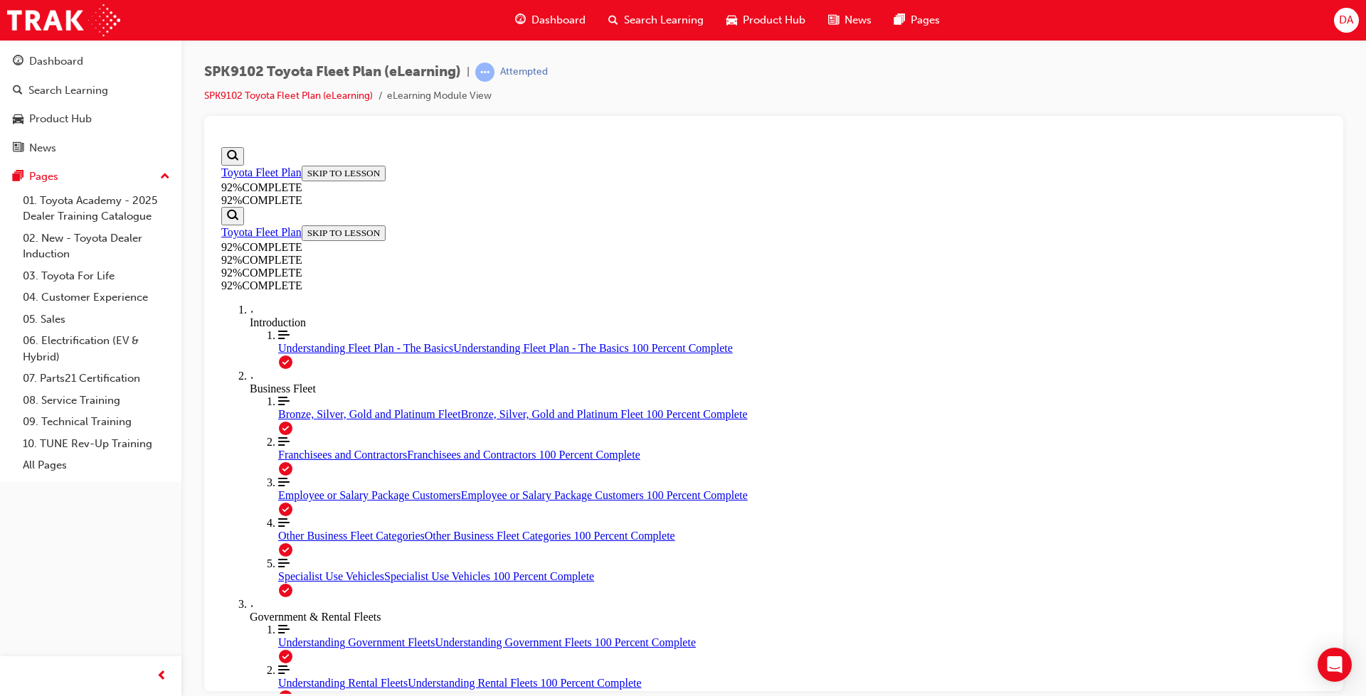
scroll to position [52, 0]
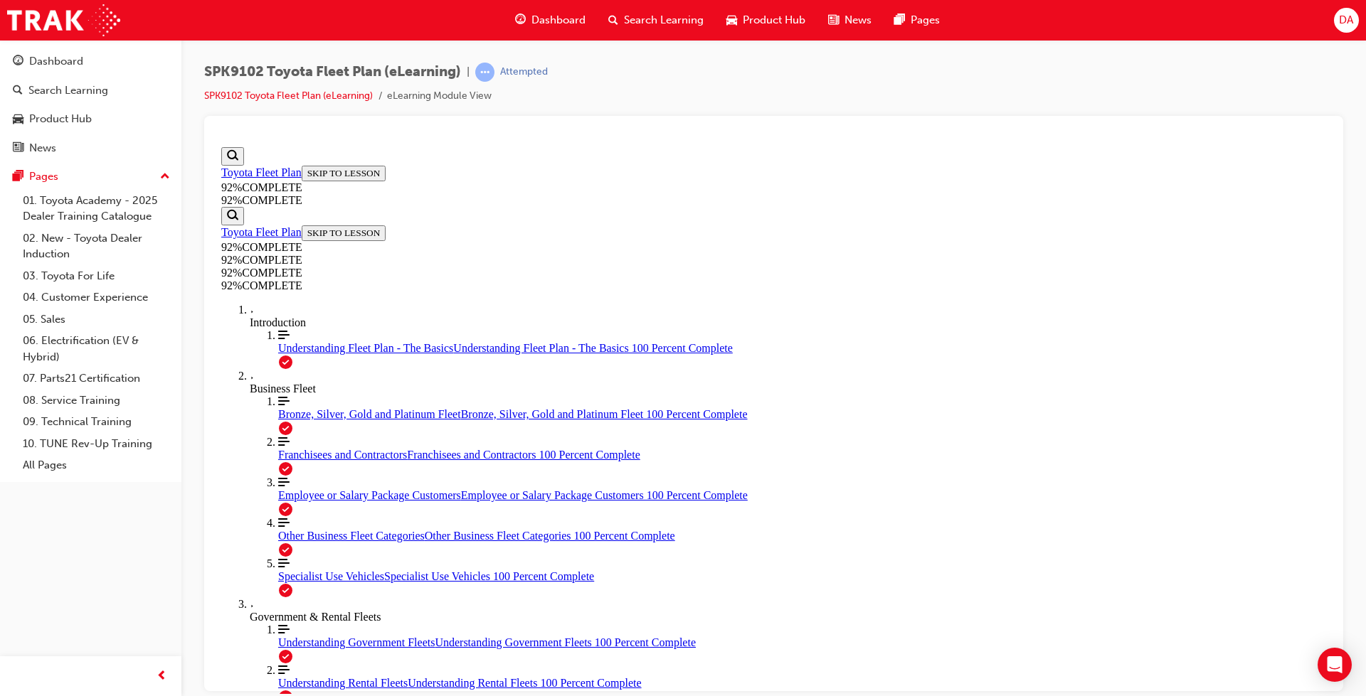
drag, startPoint x: 879, startPoint y: 631, endPoint x: 898, endPoint y: 647, distance: 24.8
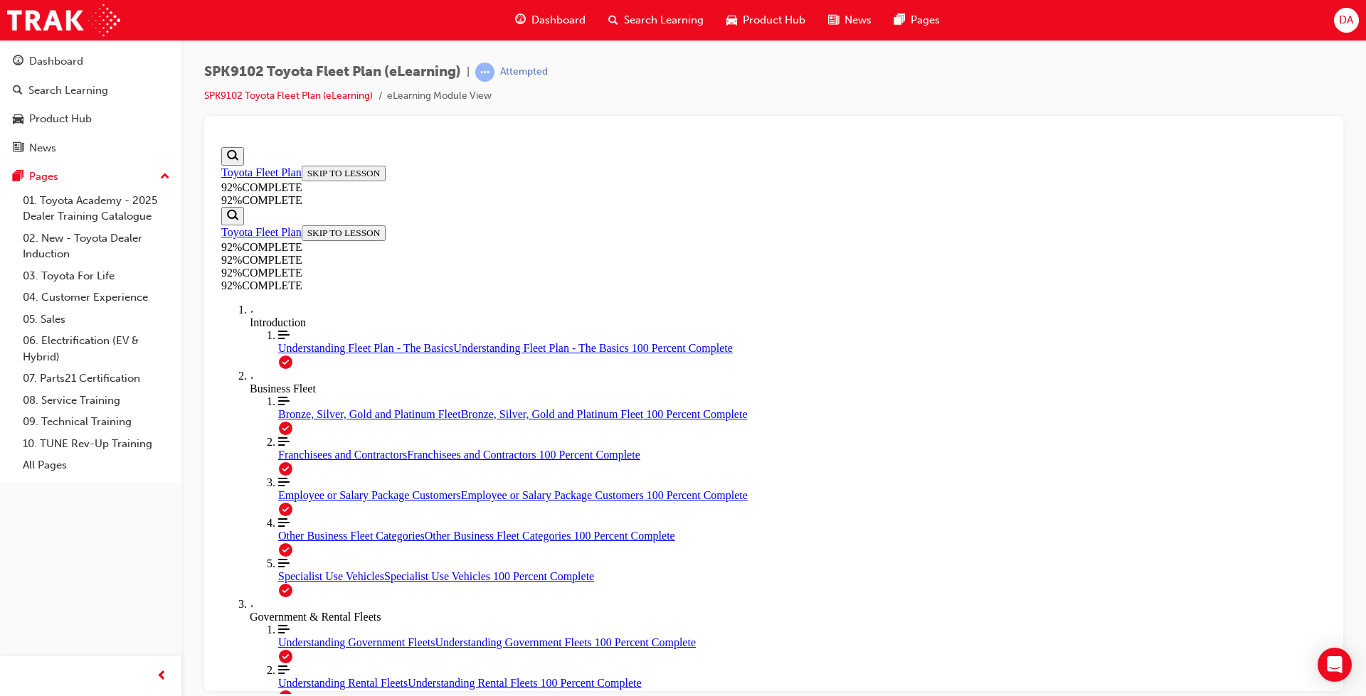
drag, startPoint x: 647, startPoint y: 398, endPoint x: 667, endPoint y: 416, distance: 27.2
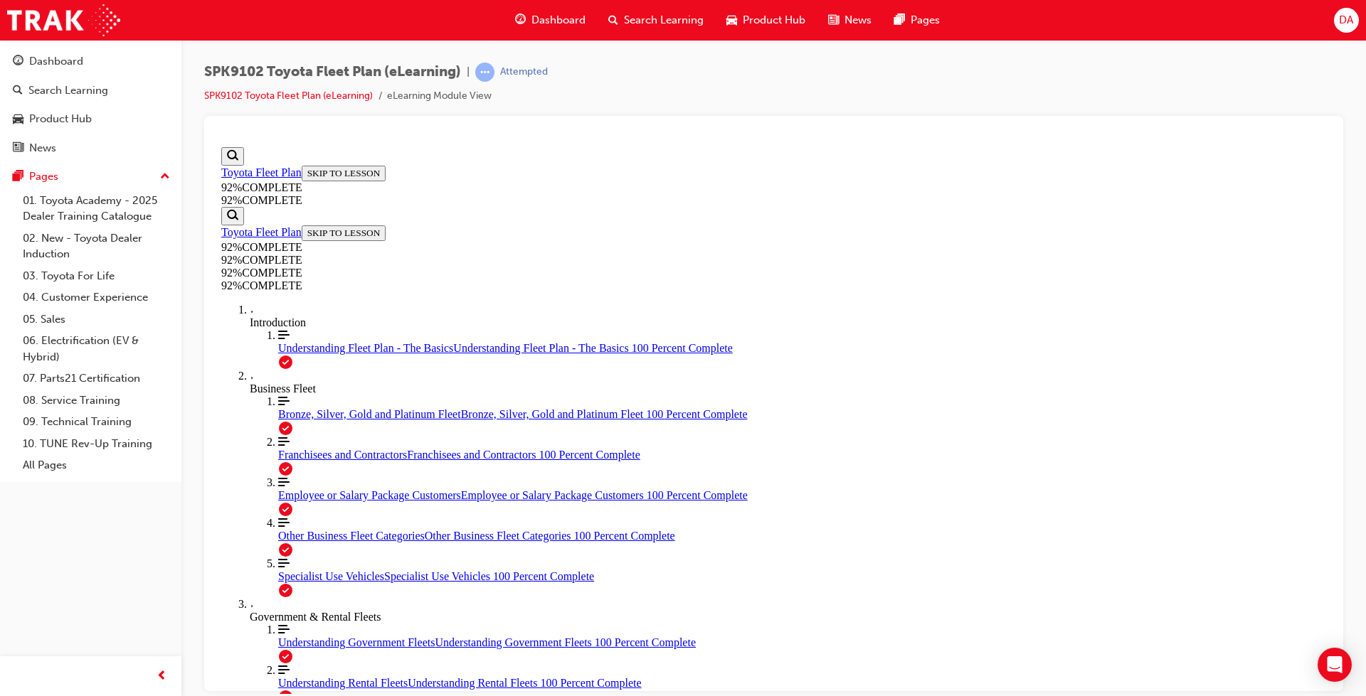
drag, startPoint x: 650, startPoint y: 440, endPoint x: 768, endPoint y: 546, distance: 158.2
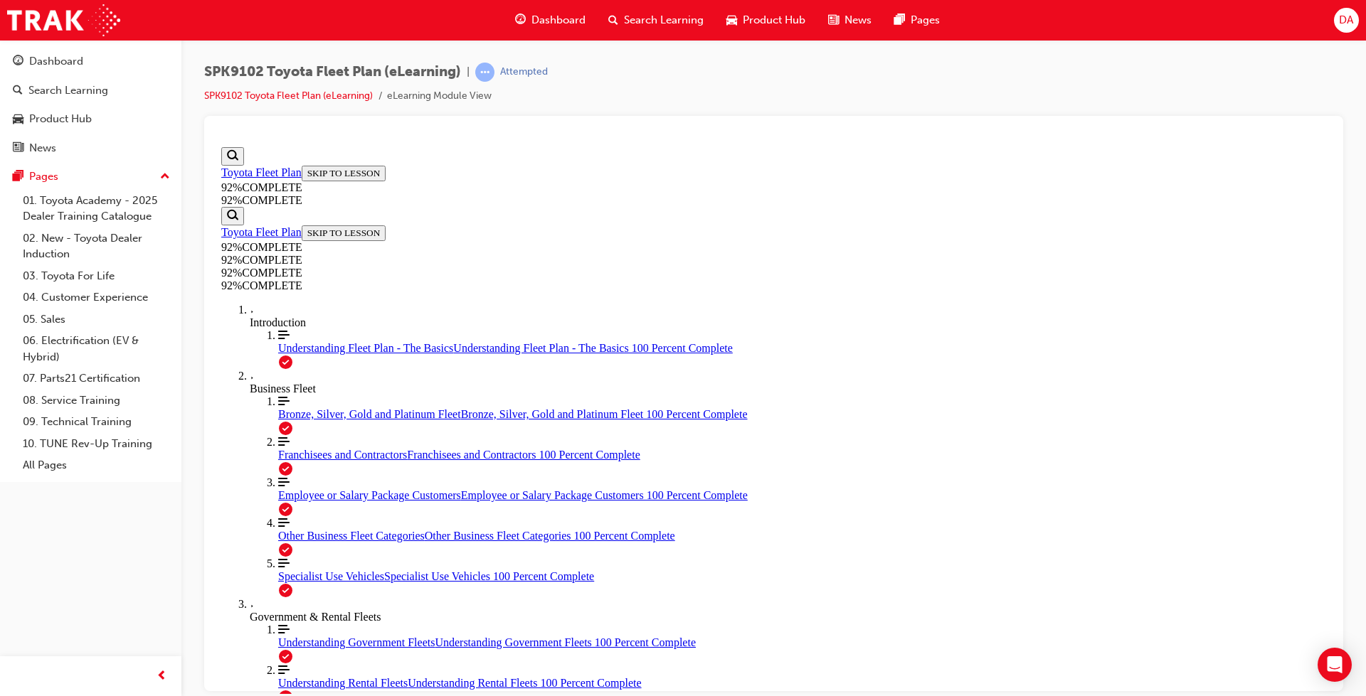
drag, startPoint x: 816, startPoint y: 588, endPoint x: 884, endPoint y: 587, distance: 68.3
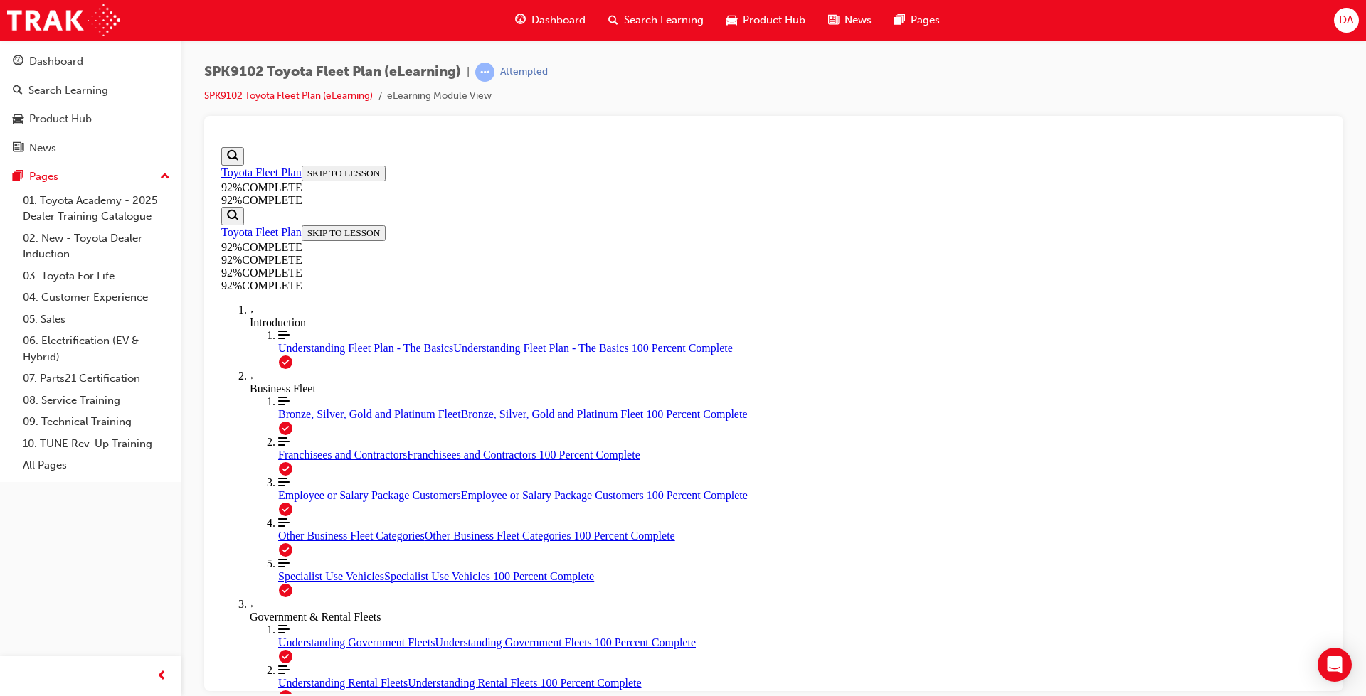
drag, startPoint x: 819, startPoint y: 466, endPoint x: 887, endPoint y: 527, distance: 91.2
drag, startPoint x: 771, startPoint y: 470, endPoint x: 872, endPoint y: 473, distance: 101.1
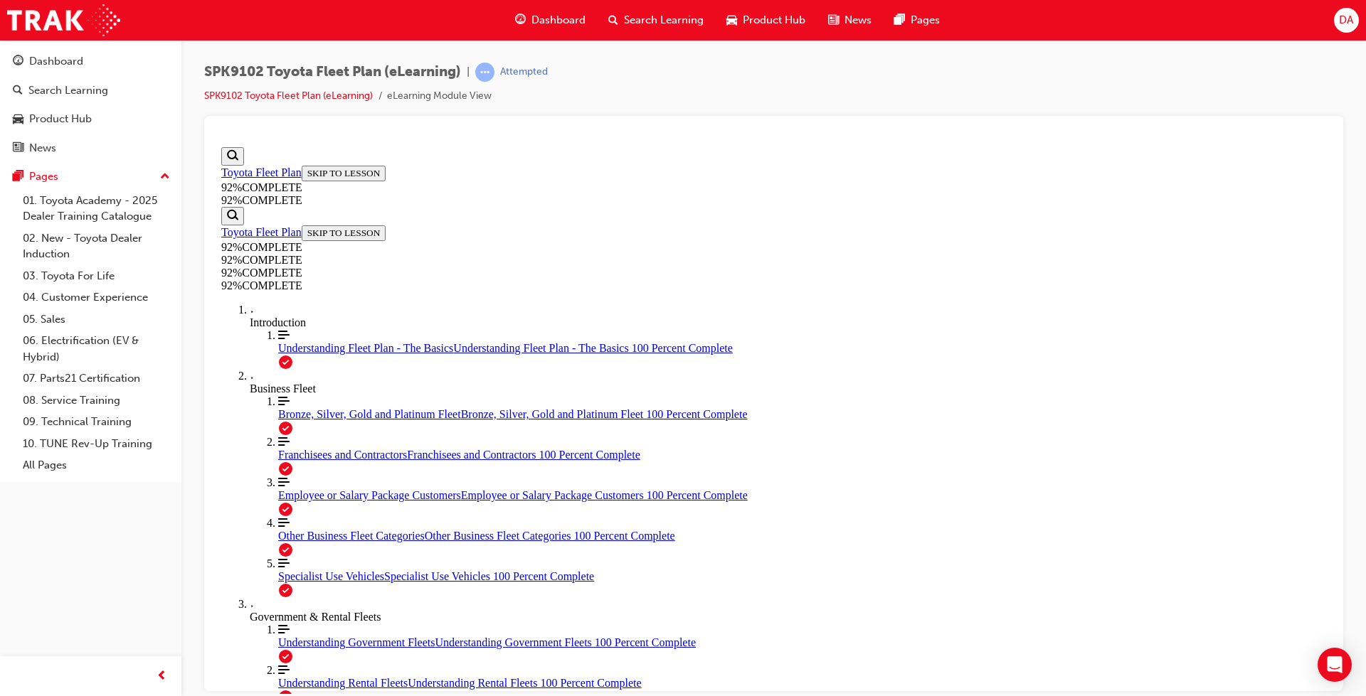
drag, startPoint x: 644, startPoint y: 535, endPoint x: 706, endPoint y: 578, distance: 76.2
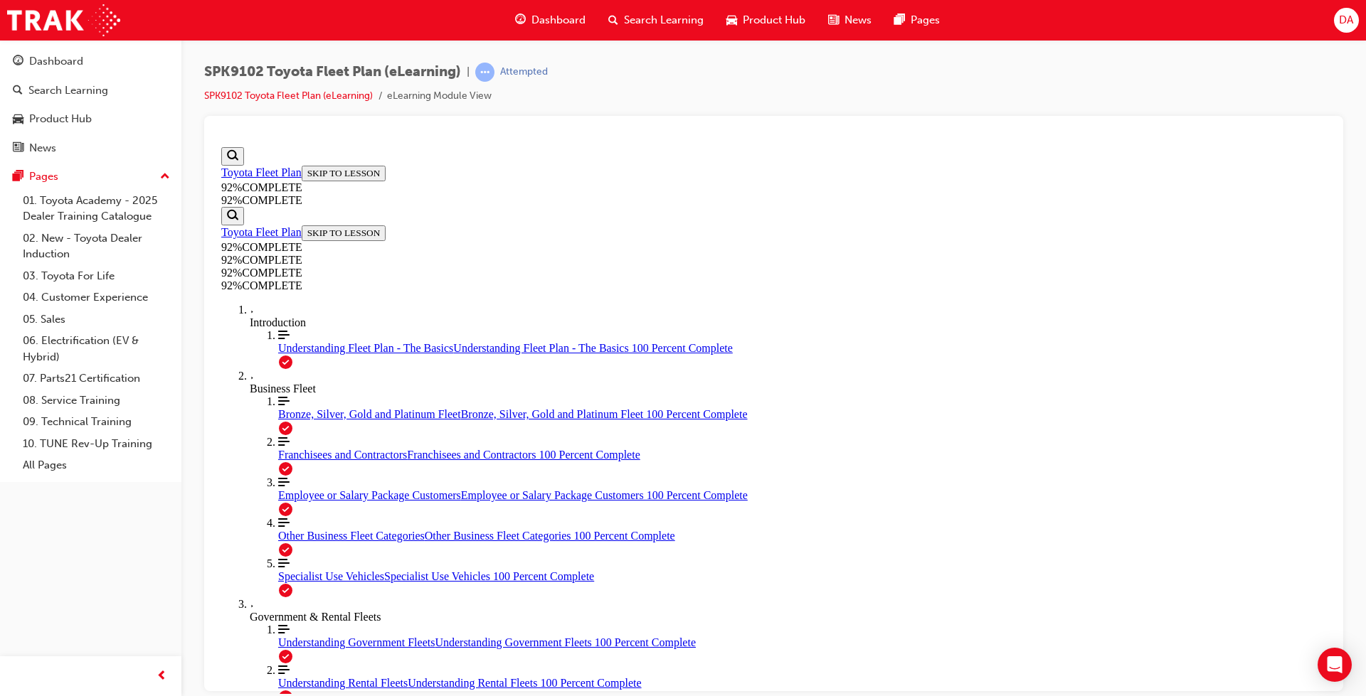
scroll to position [216, 0]
drag, startPoint x: 649, startPoint y: 445, endPoint x: 765, endPoint y: 540, distance: 149.6
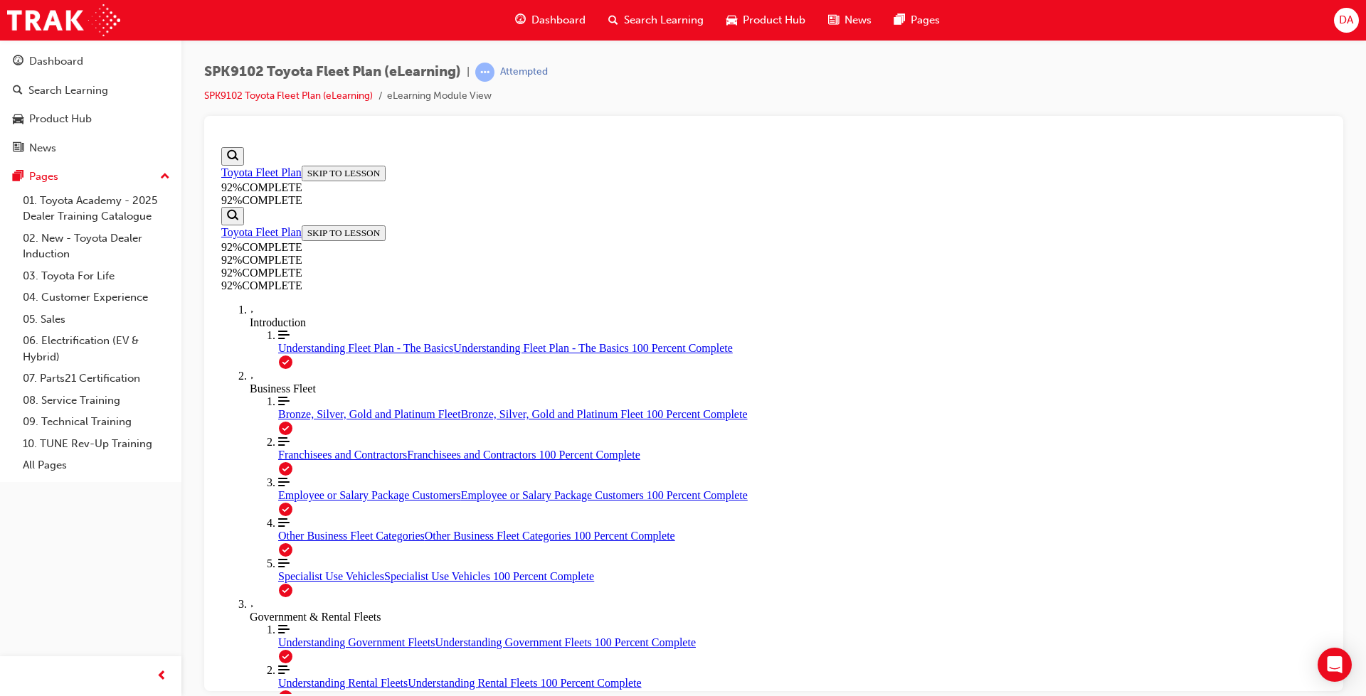
drag, startPoint x: 859, startPoint y: 609, endPoint x: 914, endPoint y: 622, distance: 56.2
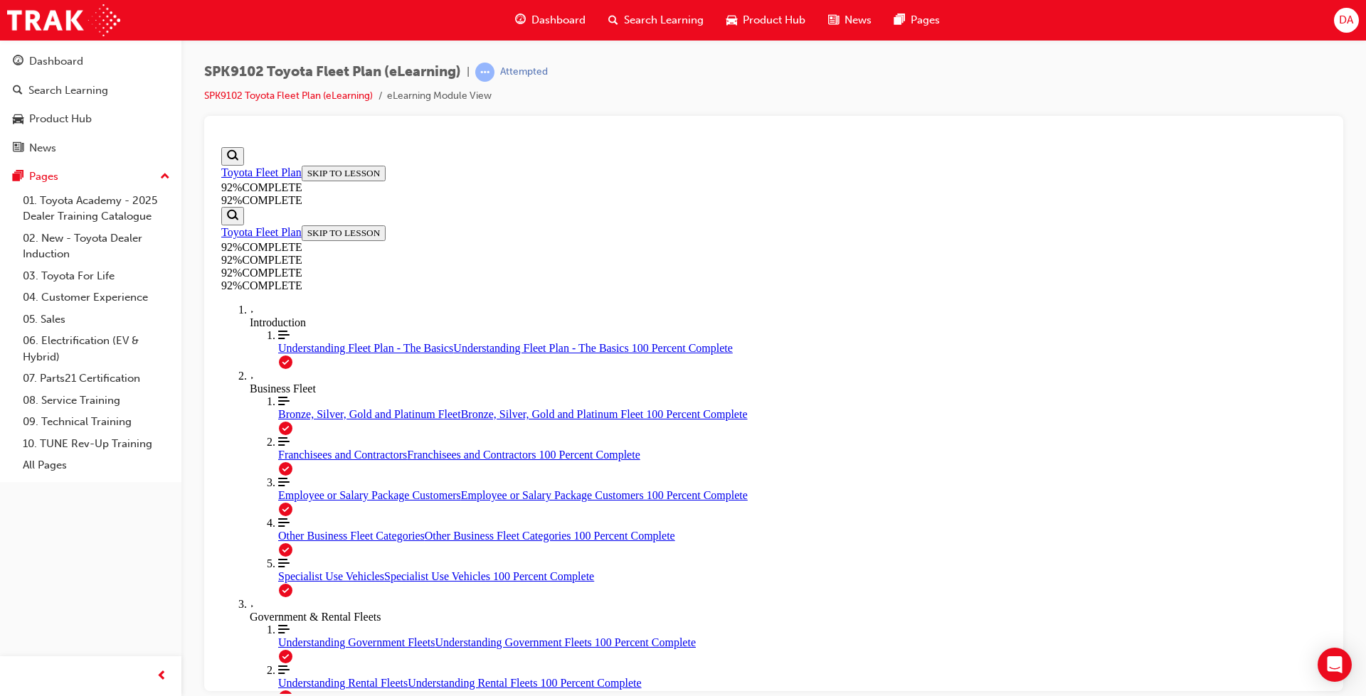
scroll to position [137, 0]
drag, startPoint x: 861, startPoint y: 594, endPoint x: 886, endPoint y: 610, distance: 29.4
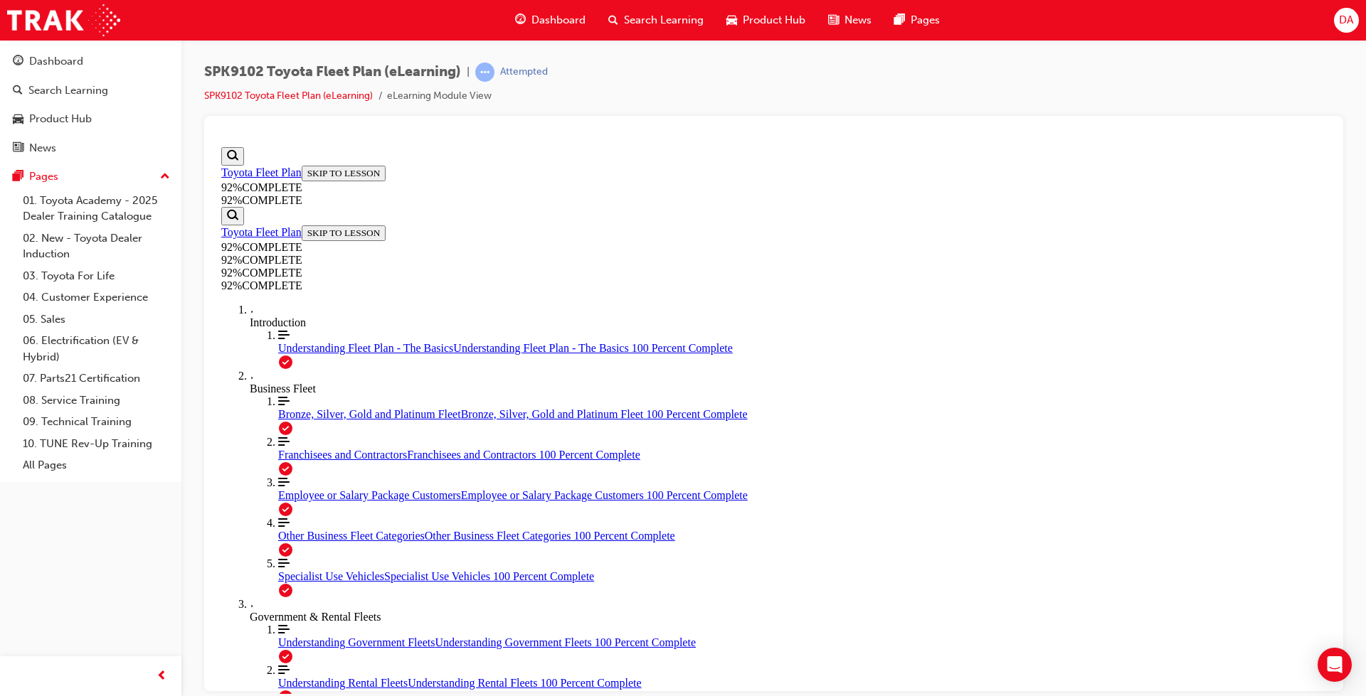
scroll to position [161, 0]
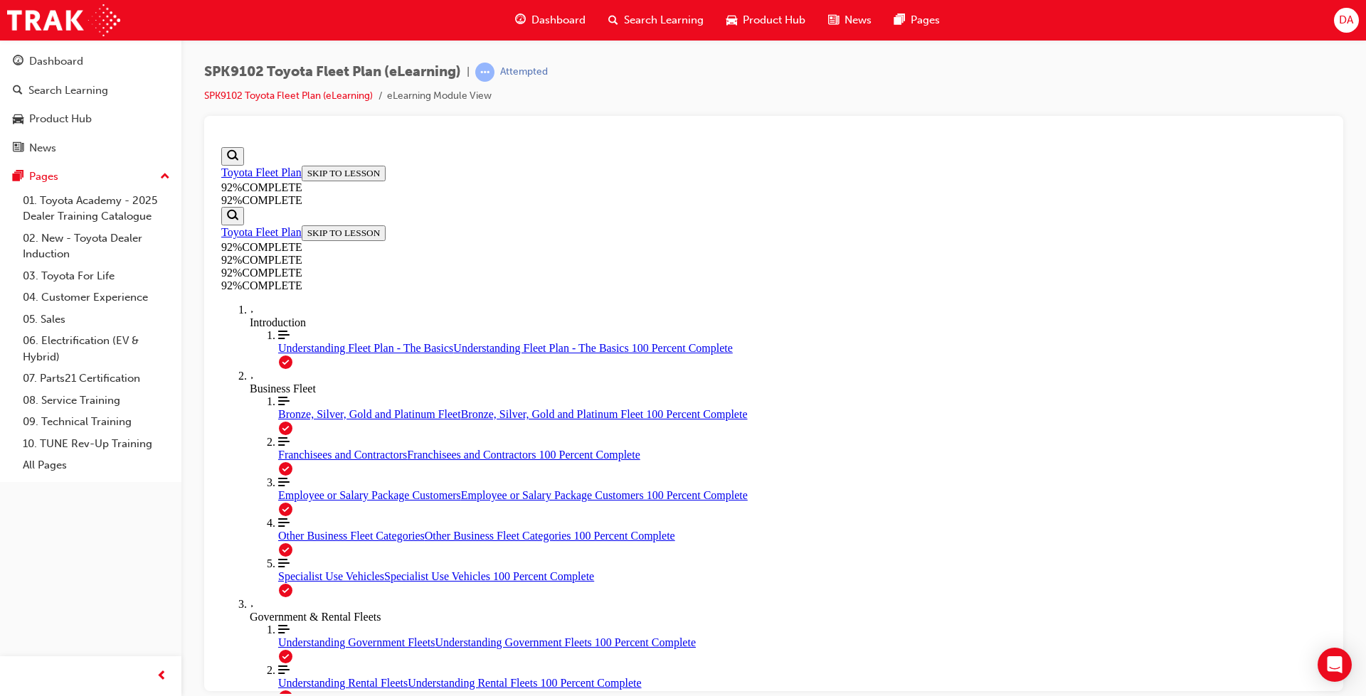
drag, startPoint x: 846, startPoint y: 629, endPoint x: 900, endPoint y: 619, distance: 55.0
